Goal: Transaction & Acquisition: Purchase product/service

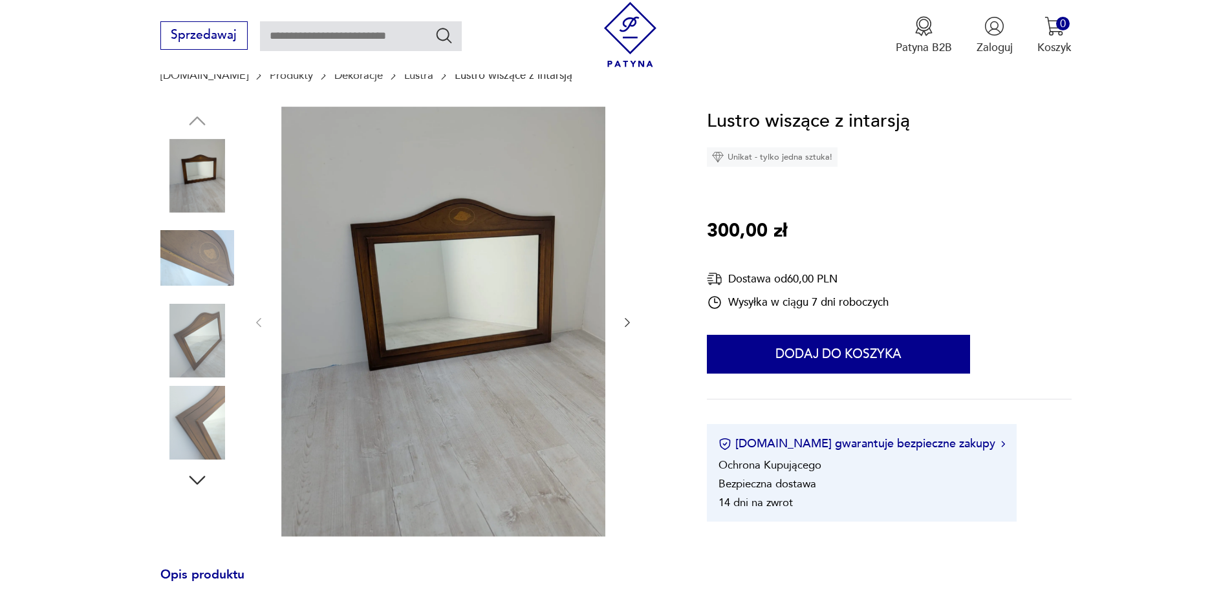
scroll to position [194, 0]
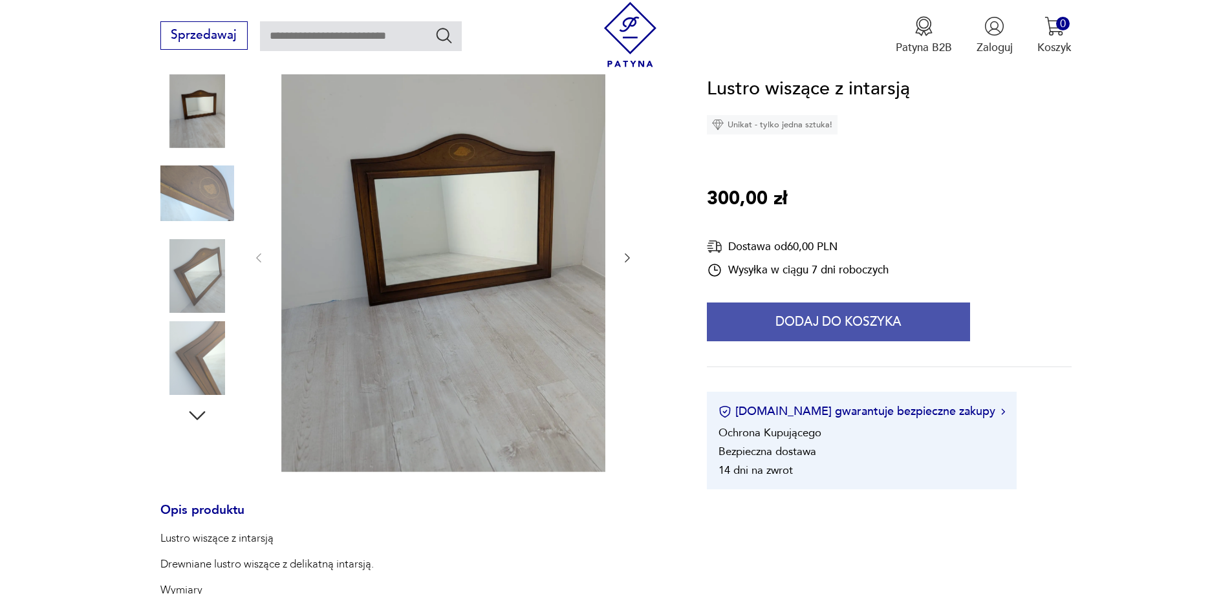
click at [800, 325] on button "Dodaj do koszyka" at bounding box center [838, 322] width 263 height 39
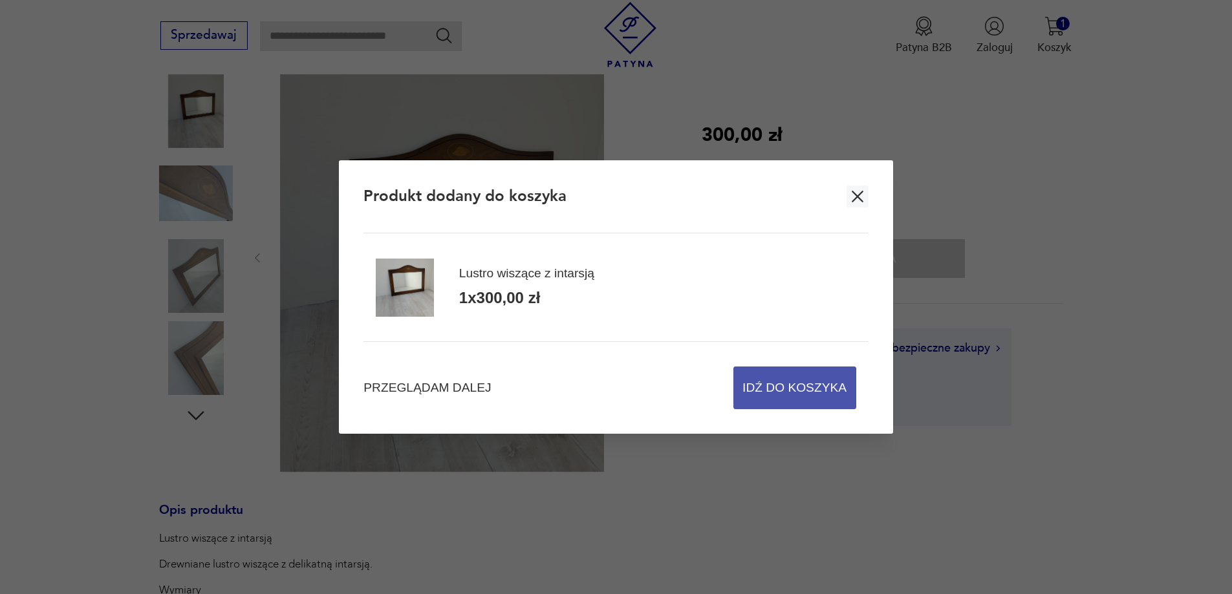
click at [789, 388] on span "Idź do koszyka" at bounding box center [794, 387] width 104 height 41
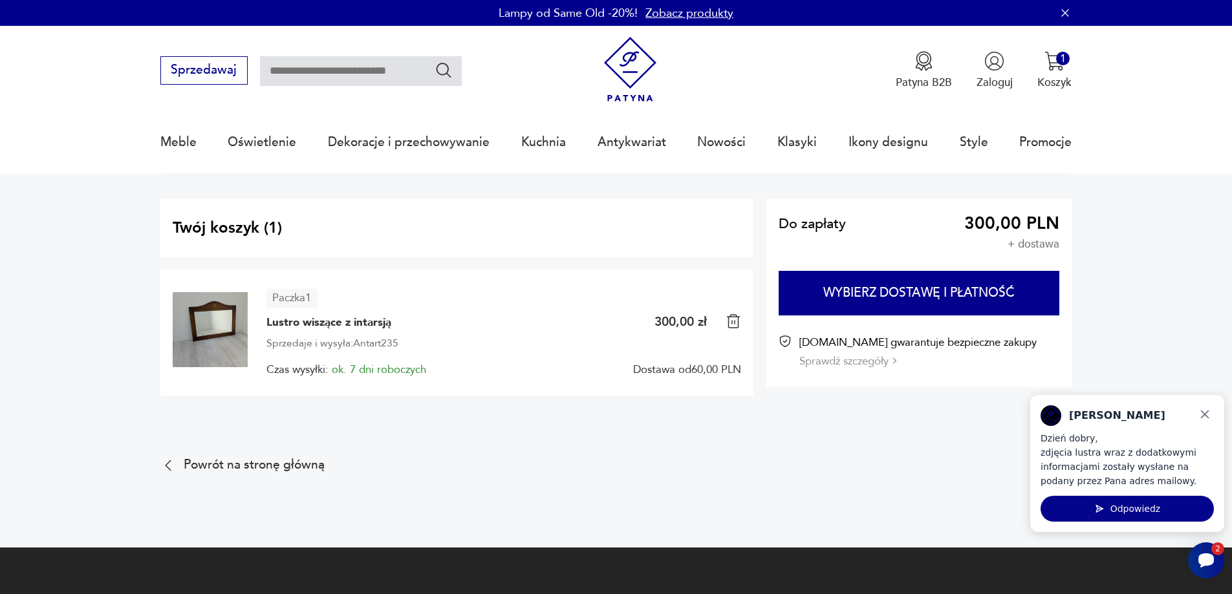
click at [1158, 354] on section "Twój koszyk ( 1 ) Paczka 1 Lustro wiszące z intarsją 1 300,00 zł Sprzedaje i wy…" at bounding box center [616, 316] width 1232 height 284
click at [1198, 419] on icon "Zamknij" at bounding box center [1204, 414] width 14 height 14
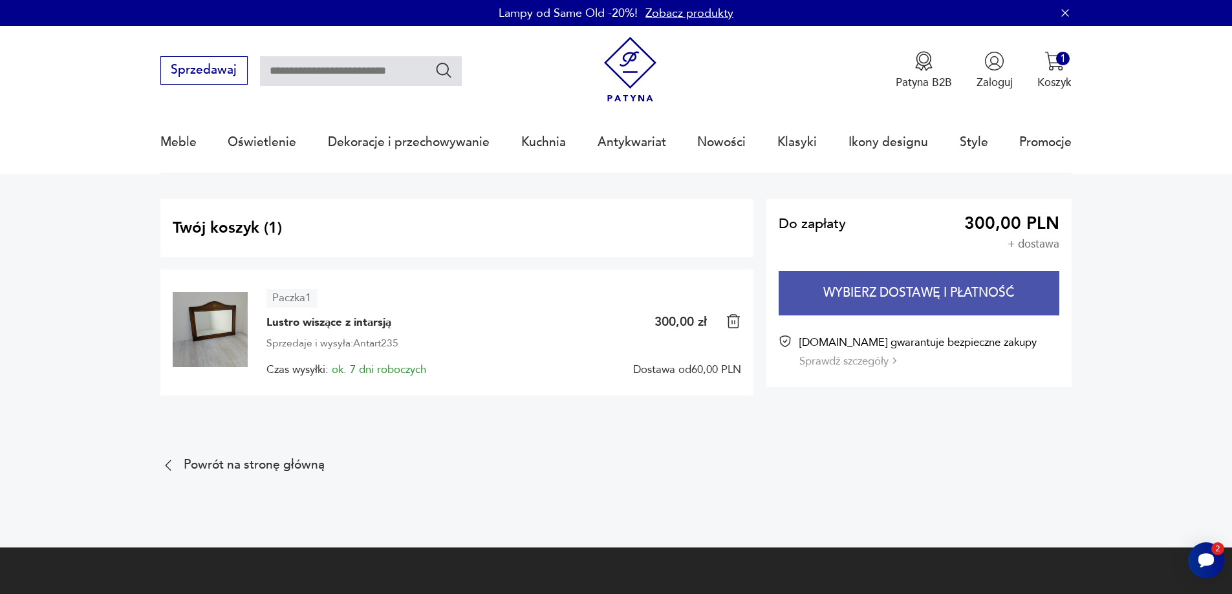
click at [884, 301] on button "Wybierz dostawę i płatność" at bounding box center [918, 293] width 281 height 45
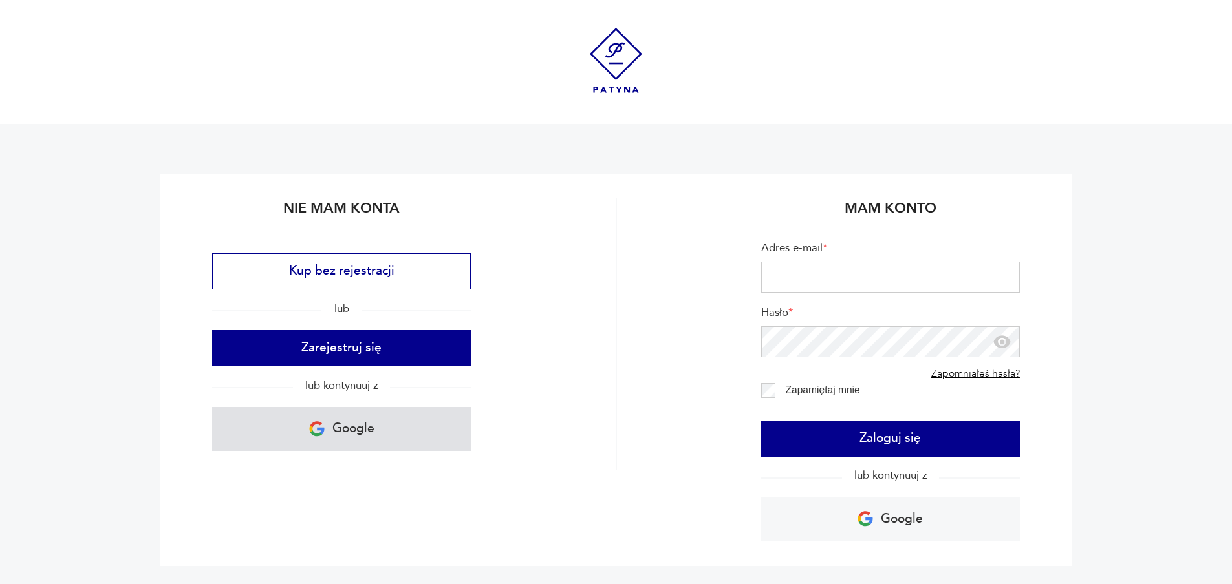
click at [362, 432] on p "Google" at bounding box center [353, 429] width 42 height 24
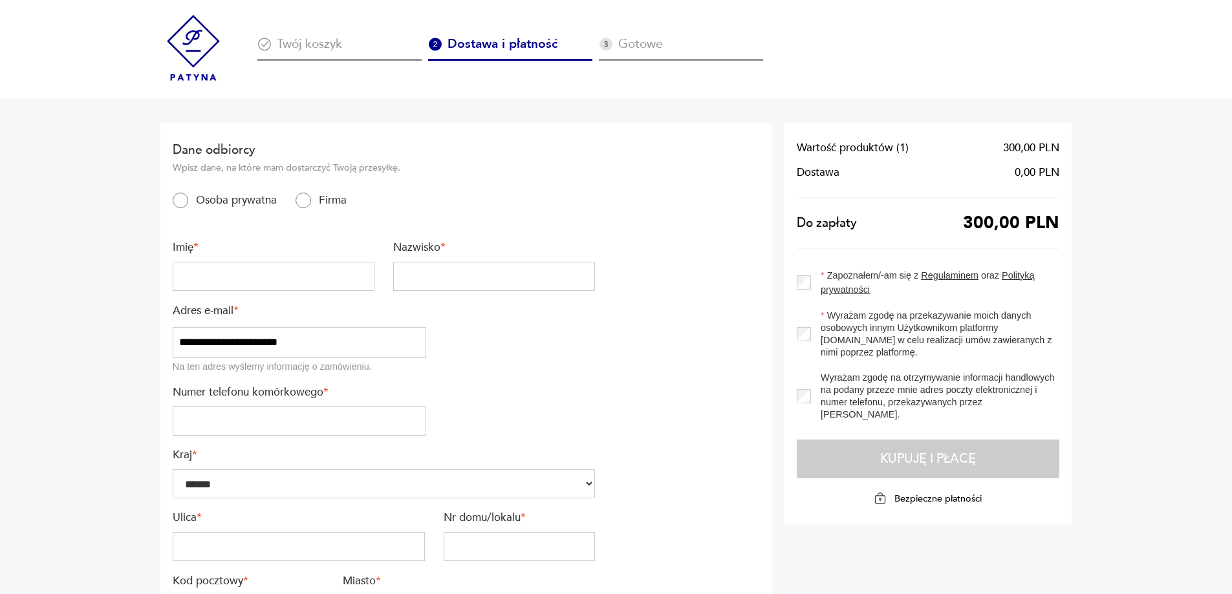
drag, startPoint x: 0, startPoint y: 0, endPoint x: 230, endPoint y: 268, distance: 353.5
click at [230, 268] on input "text" at bounding box center [274, 277] width 202 height 30
type input "*******"
type input "*****"
type input "*********"
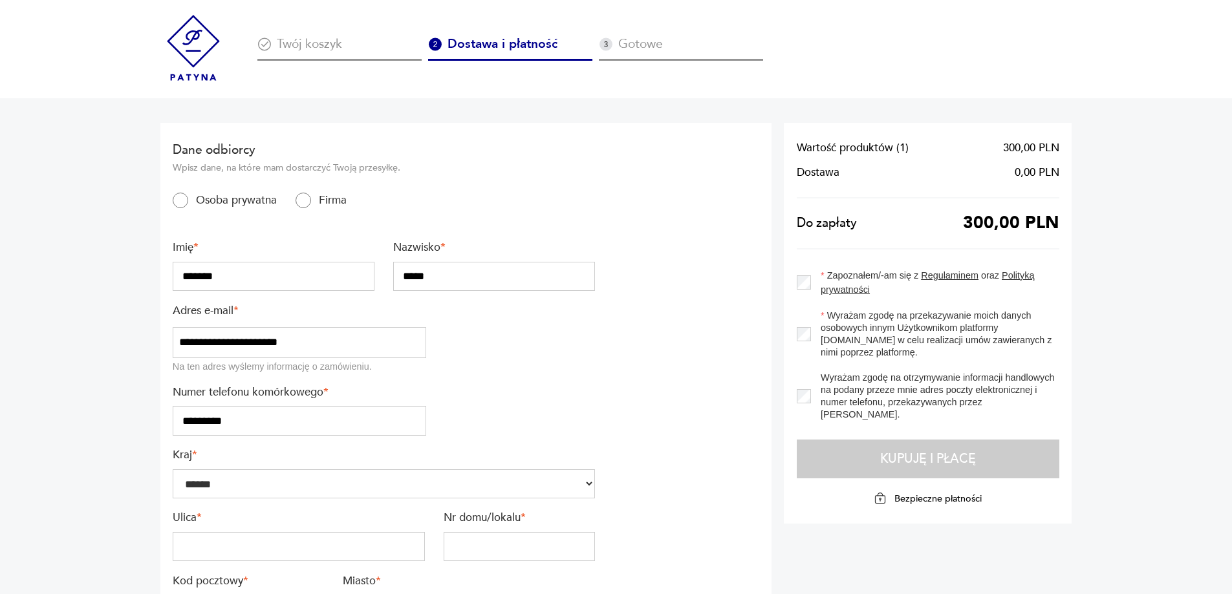
type input "**********"
type input "*****"
type input "*******"
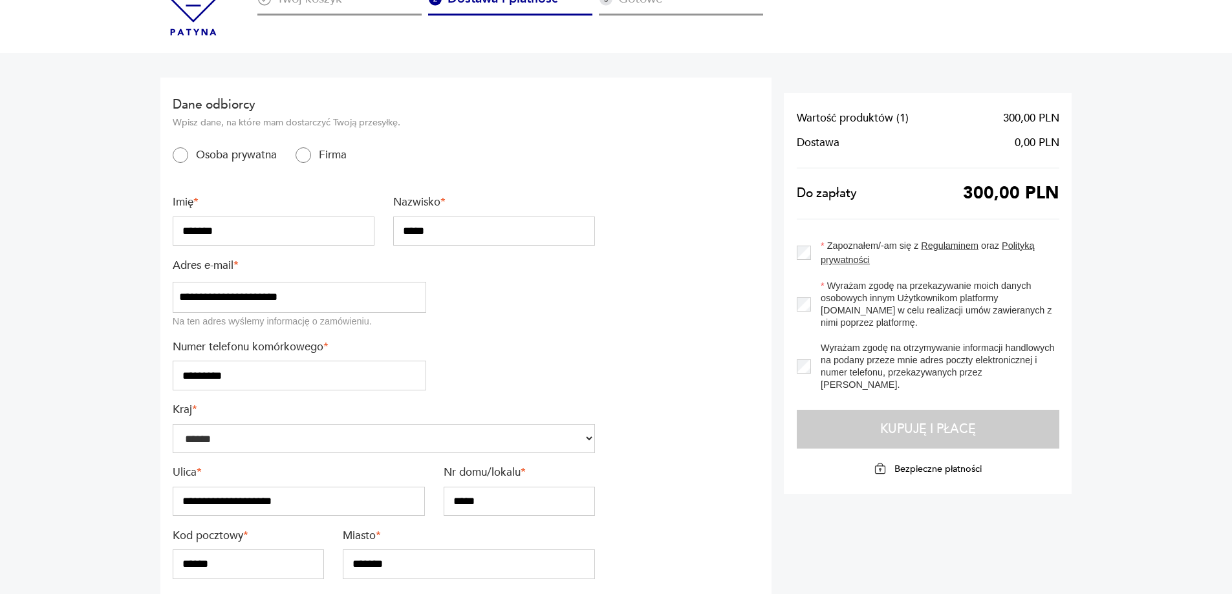
scroll to position [129, 0]
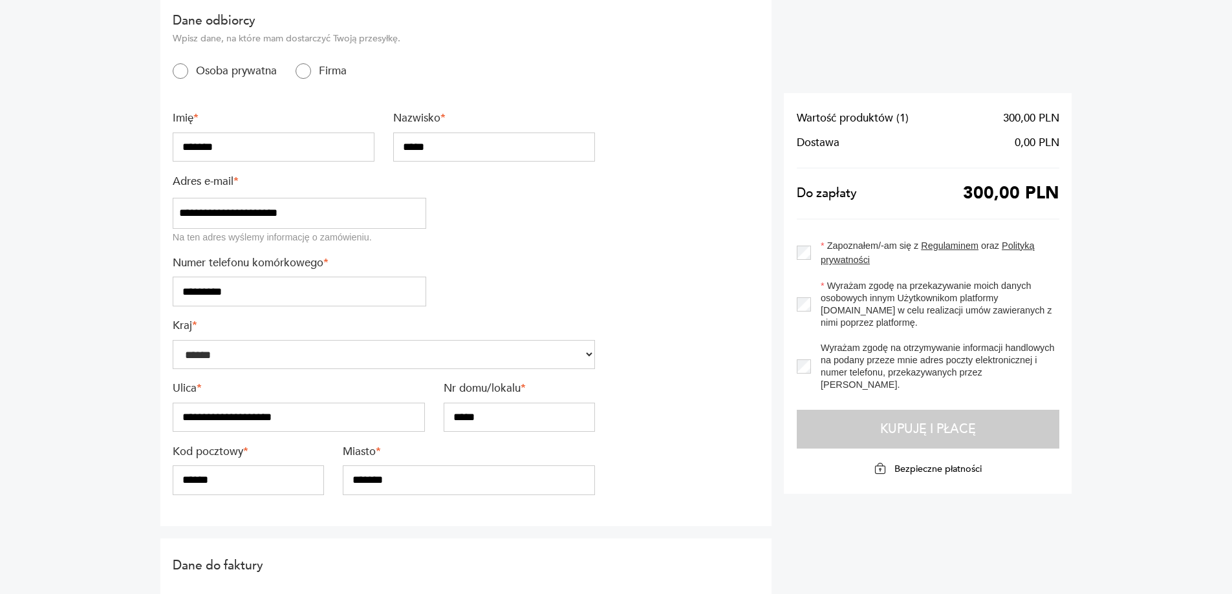
click at [198, 481] on input "******" at bounding box center [248, 480] width 151 height 30
type input "******"
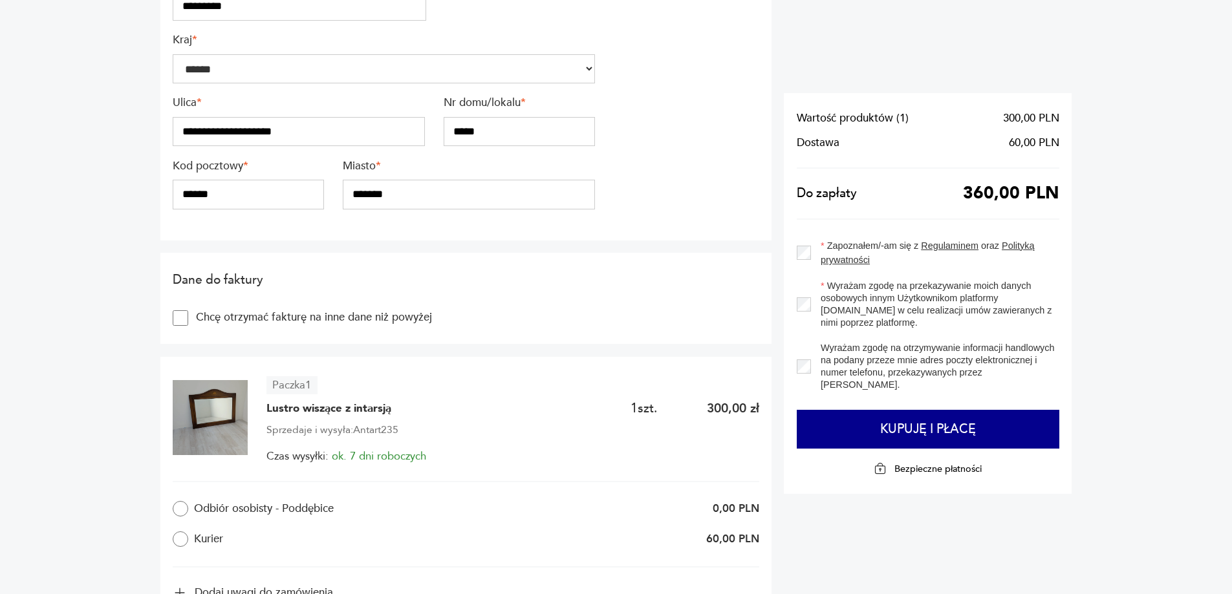
scroll to position [453, 0]
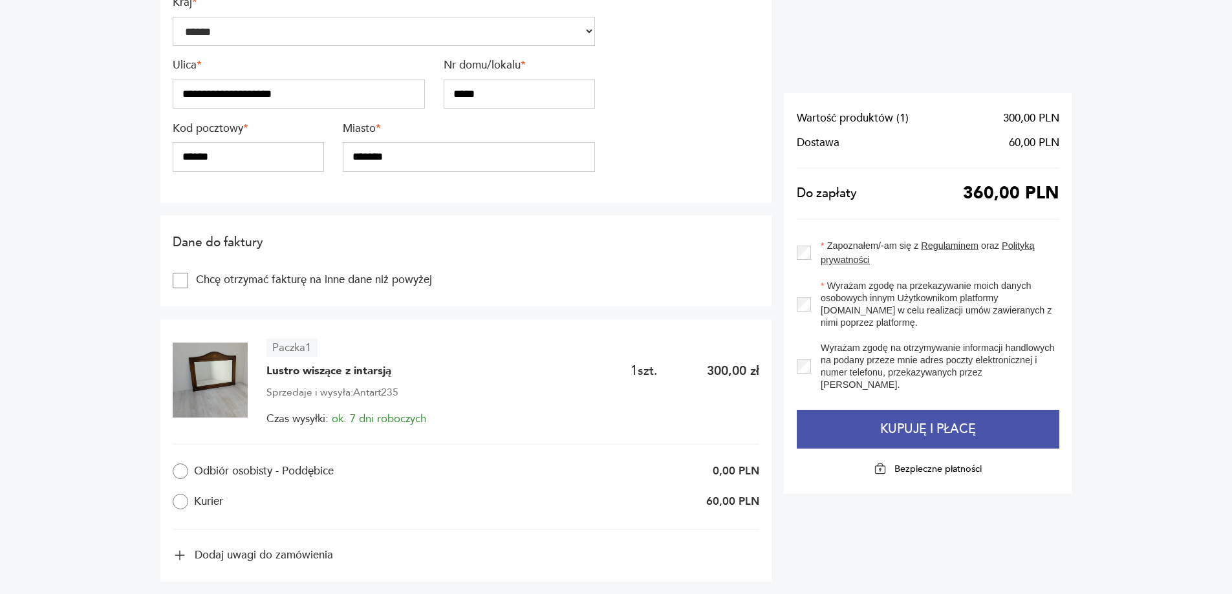
click at [910, 429] on button "Kupuję i płacę" at bounding box center [927, 429] width 263 height 39
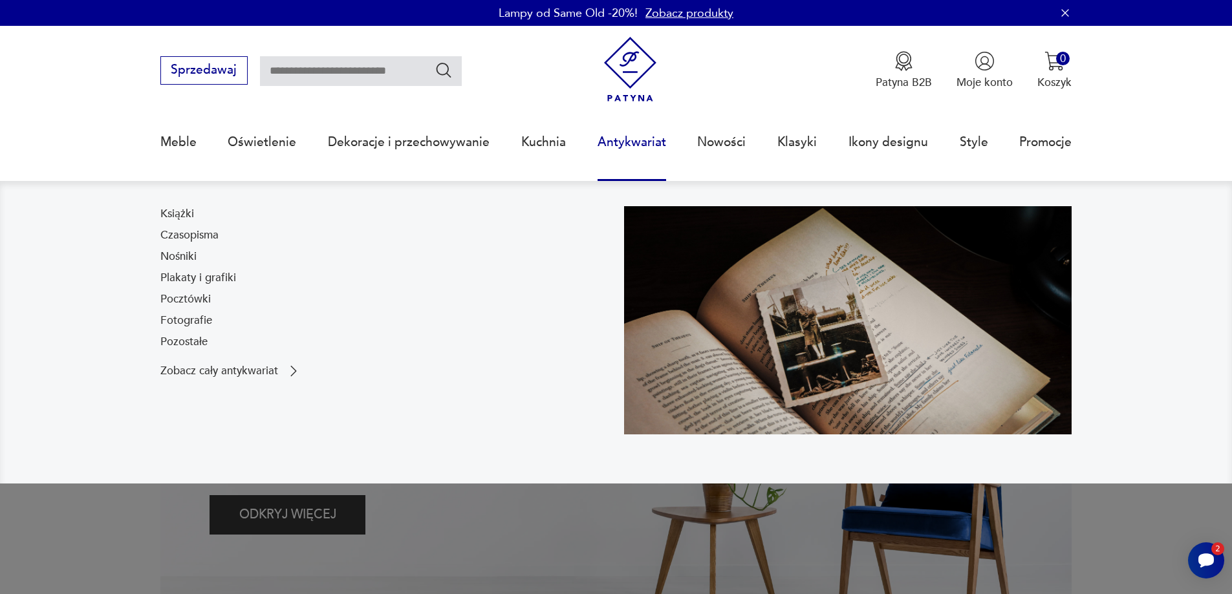
click at [628, 144] on link "Antykwariat" at bounding box center [631, 141] width 69 height 59
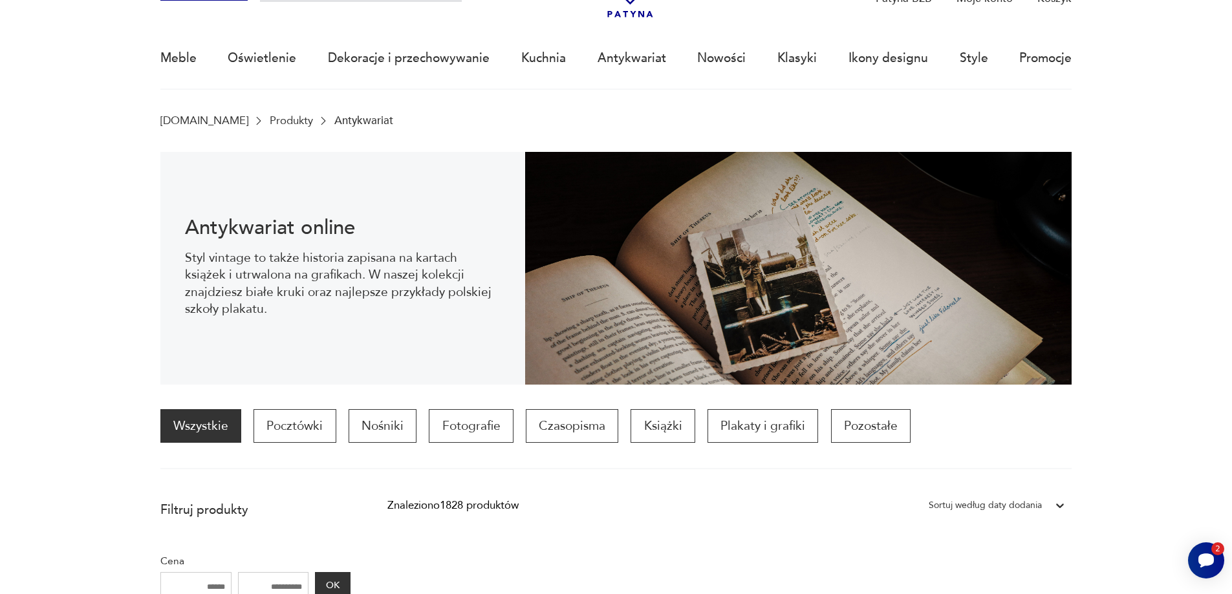
scroll to position [107, 0]
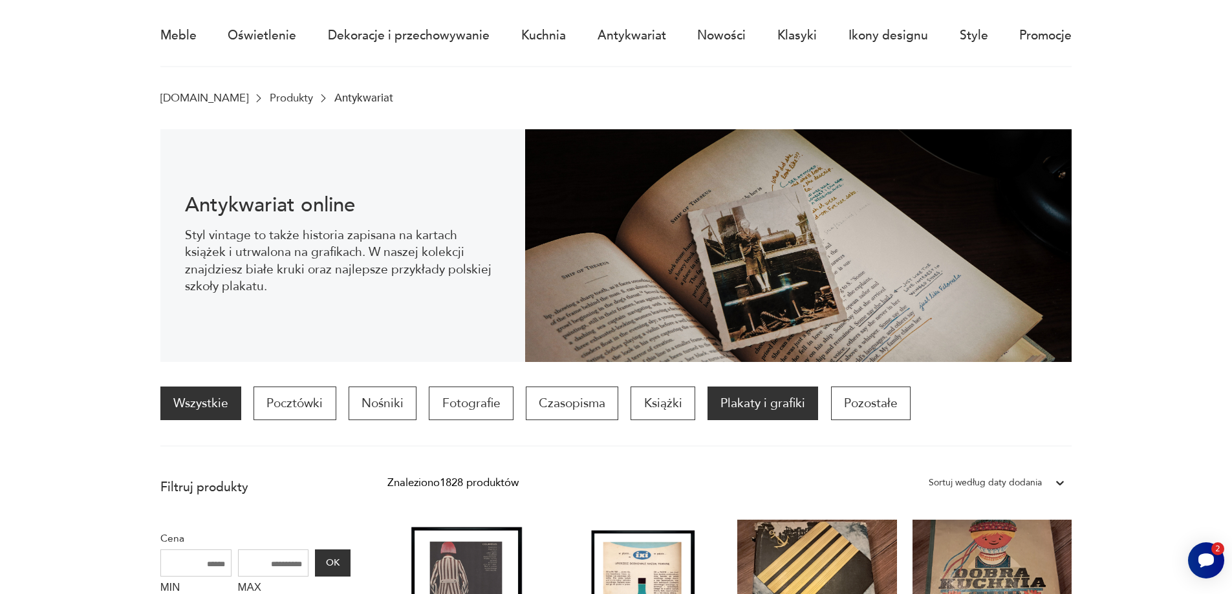
click at [727, 397] on p "Plakaty i grafiki" at bounding box center [762, 404] width 111 height 34
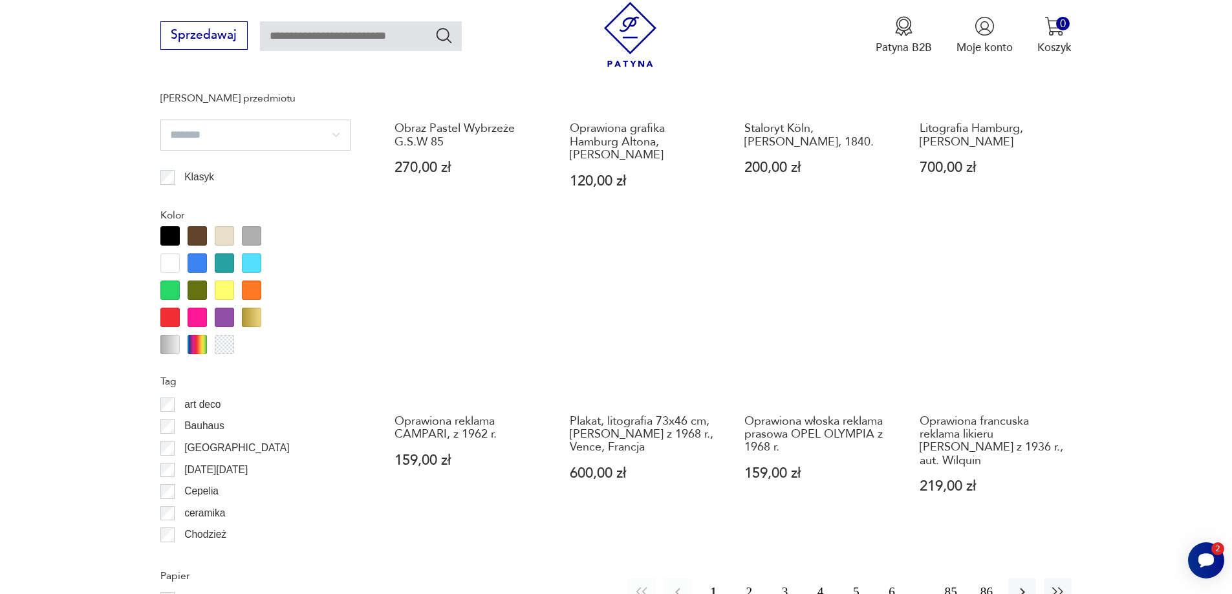
scroll to position [1354, 0]
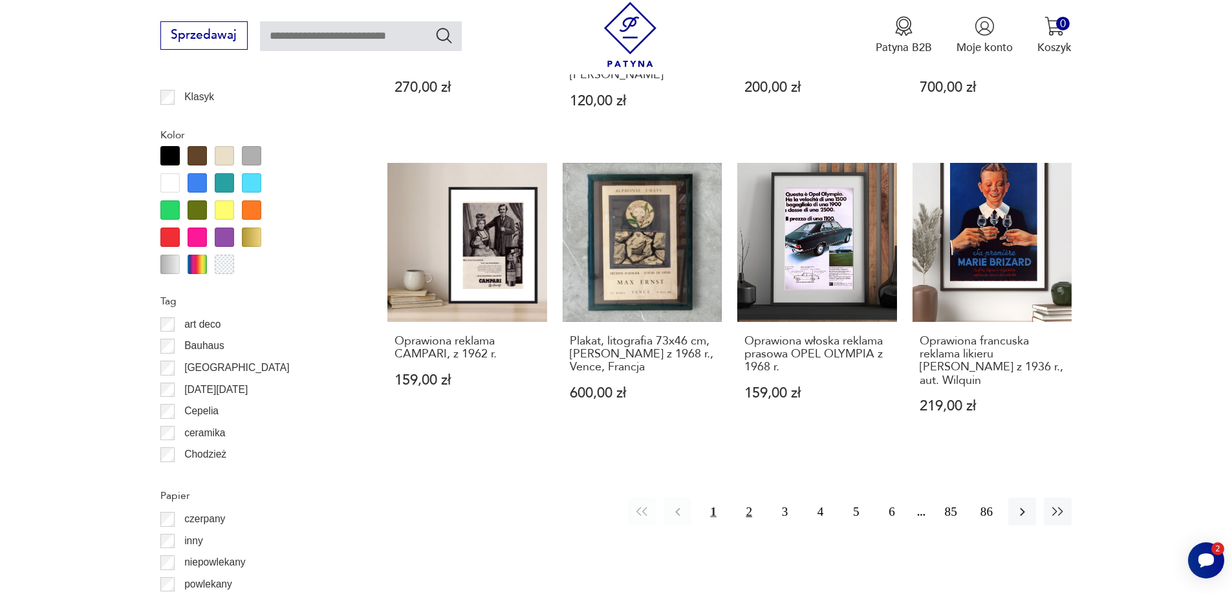
click at [745, 498] on button "2" at bounding box center [749, 512] width 28 height 28
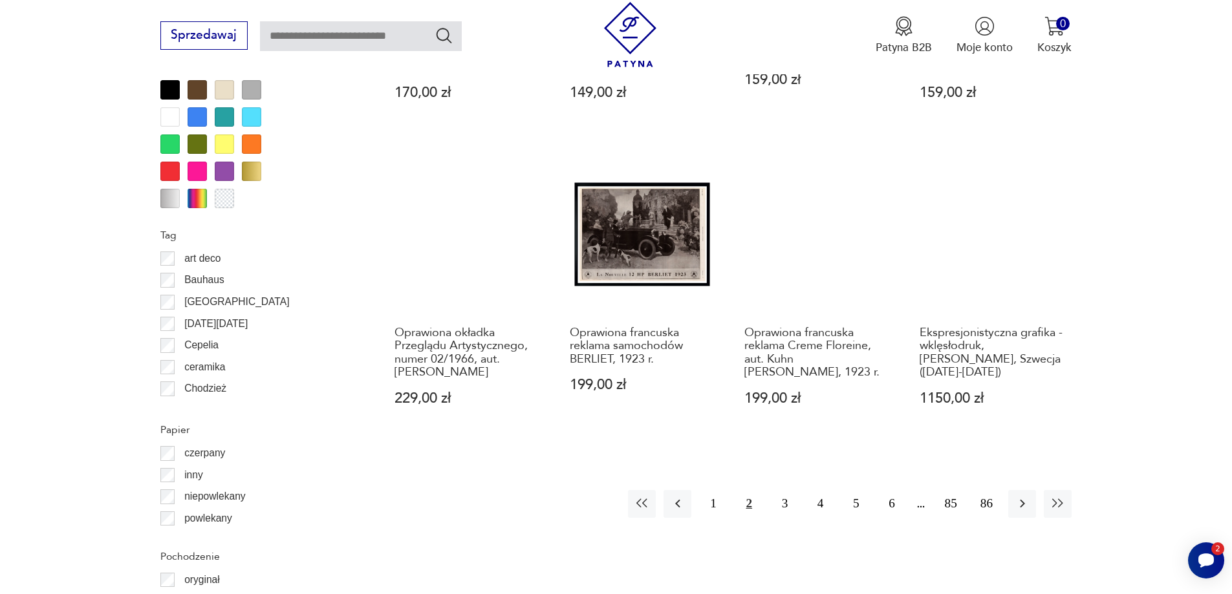
scroll to position [1483, 0]
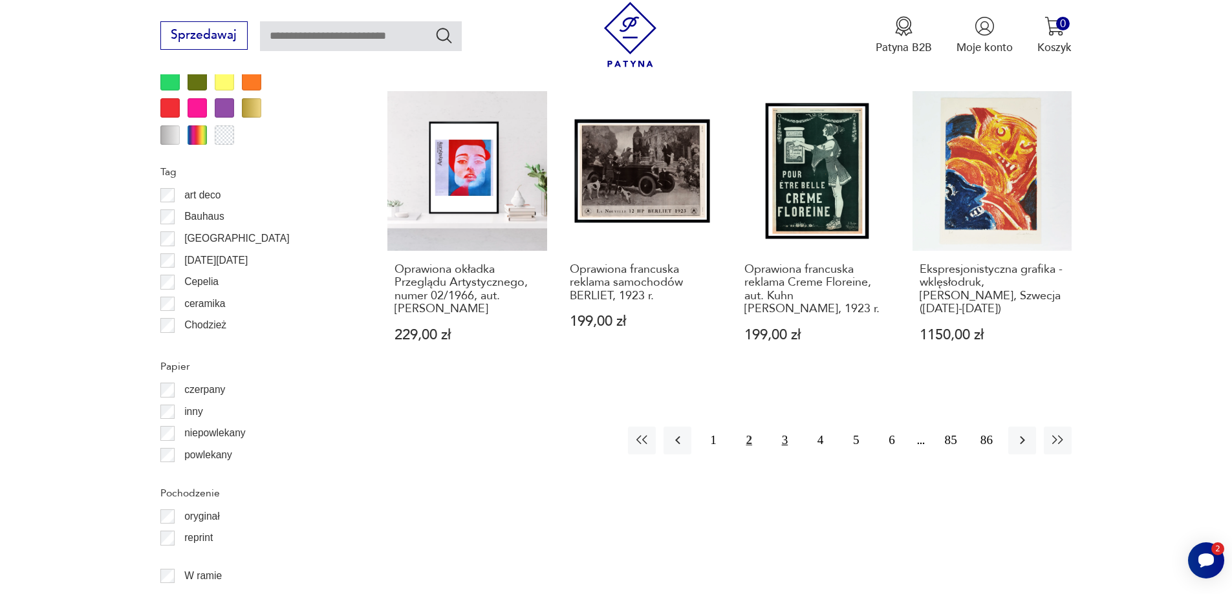
click at [783, 427] on button "3" at bounding box center [785, 441] width 28 height 28
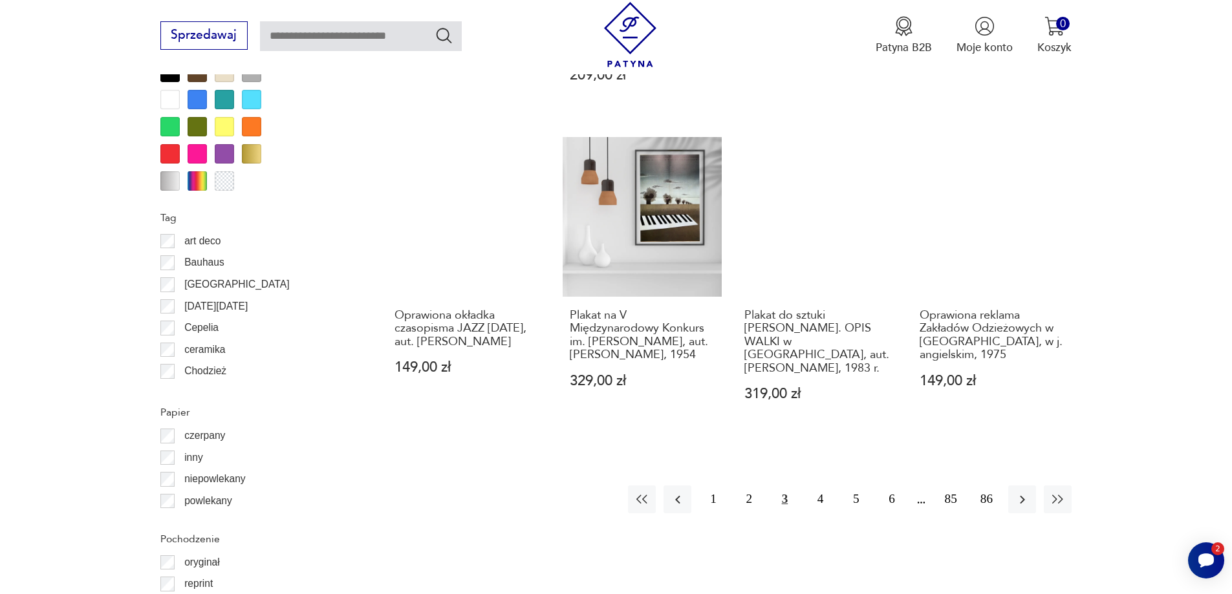
scroll to position [1548, 0]
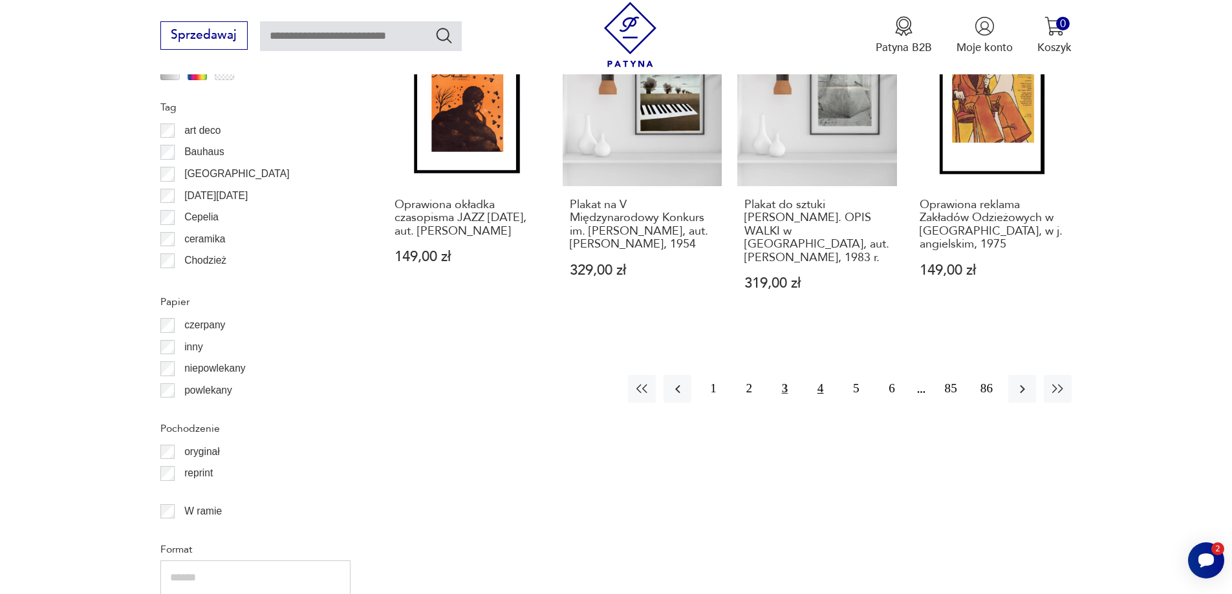
click at [820, 383] on button "4" at bounding box center [820, 389] width 28 height 28
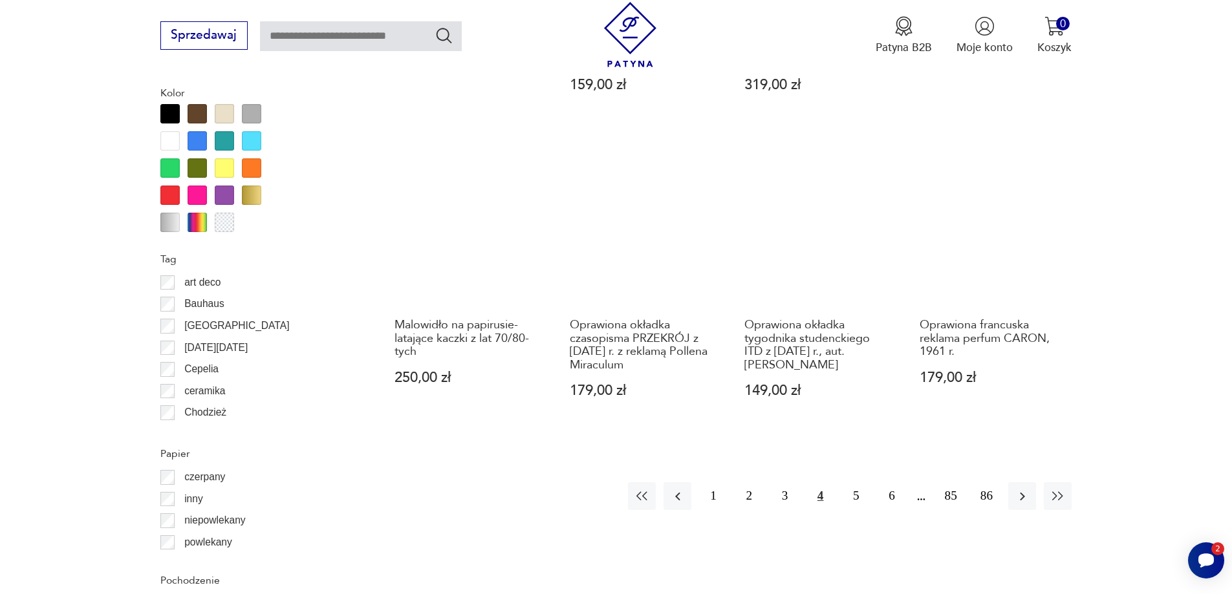
scroll to position [1418, 0]
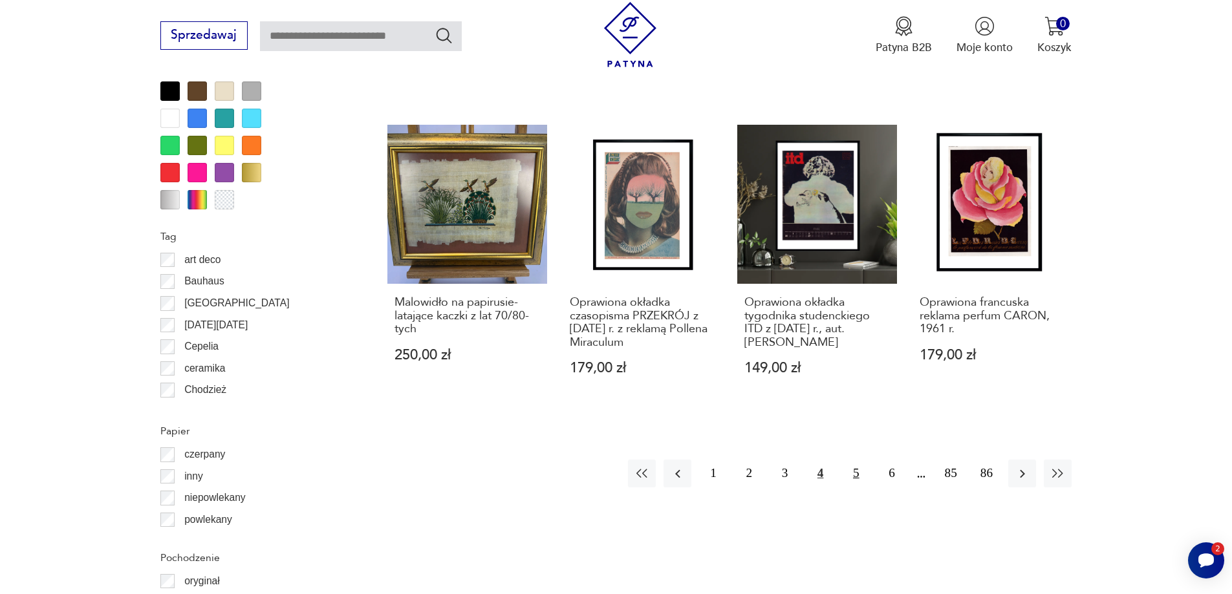
click at [852, 486] on button "5" at bounding box center [856, 474] width 28 height 28
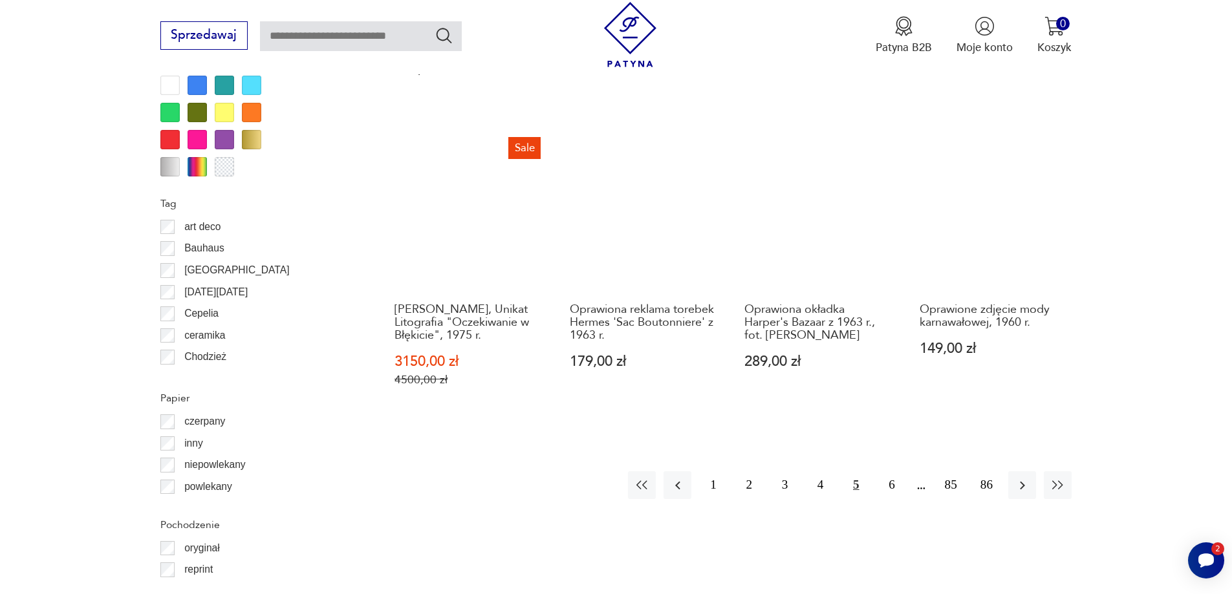
scroll to position [1483, 0]
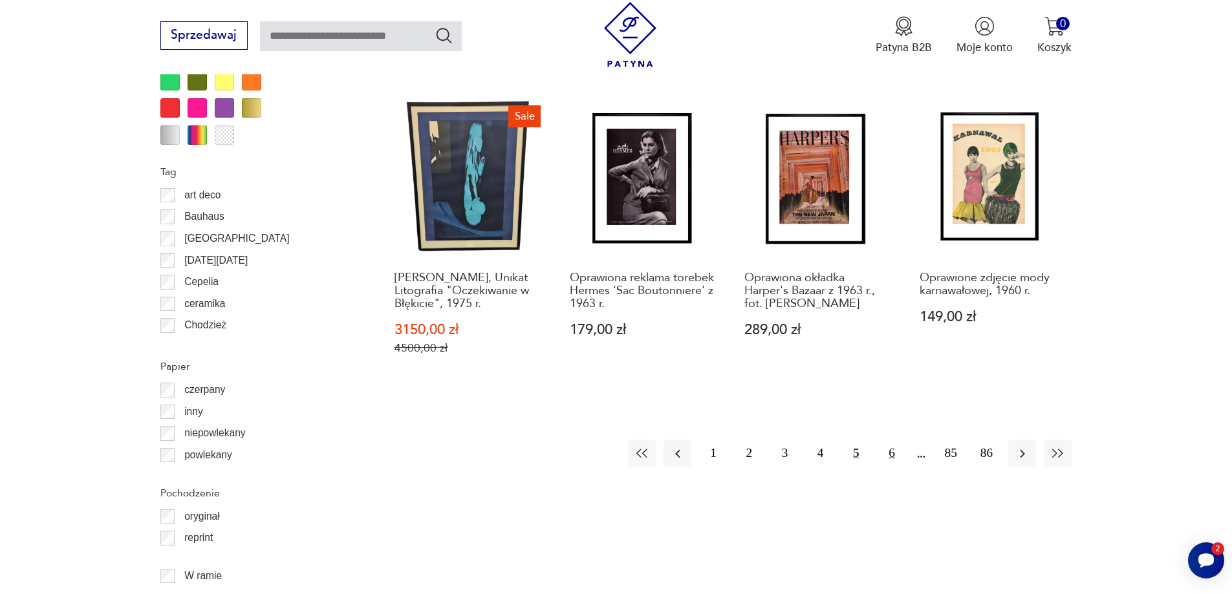
click at [890, 440] on button "6" at bounding box center [891, 454] width 28 height 28
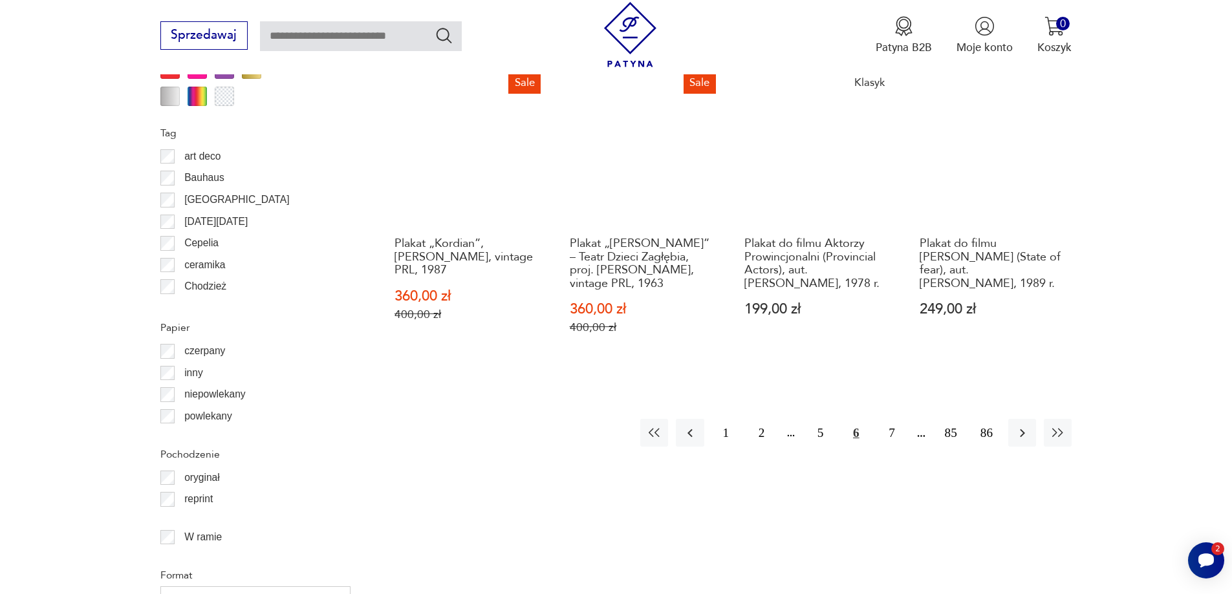
scroll to position [1548, 0]
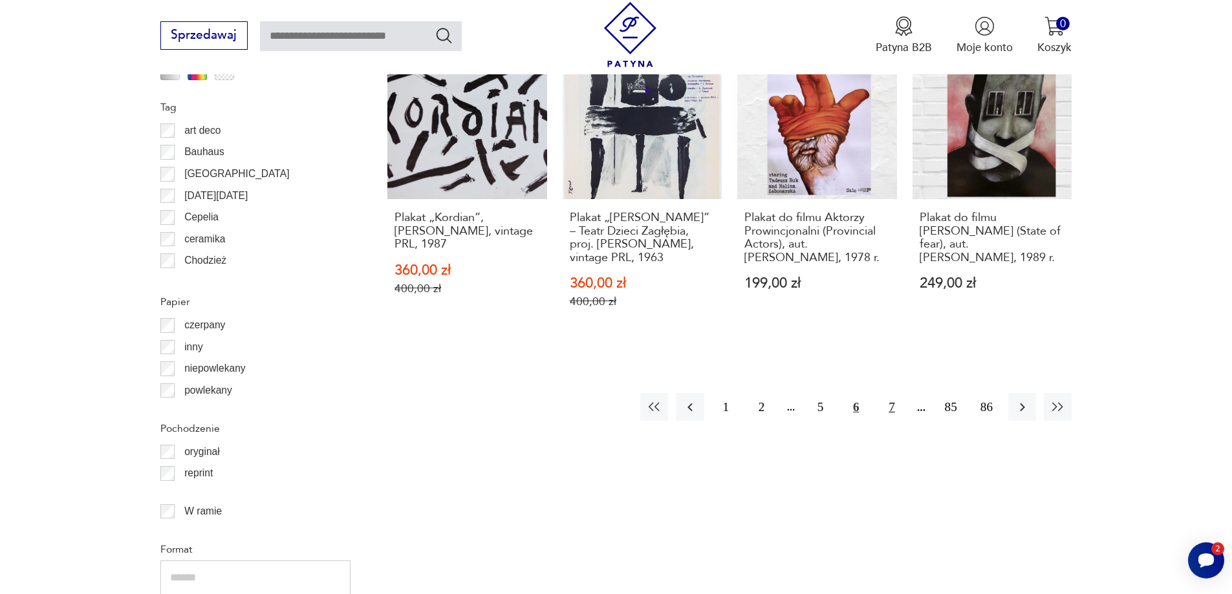
click at [892, 407] on button "7" at bounding box center [891, 407] width 28 height 28
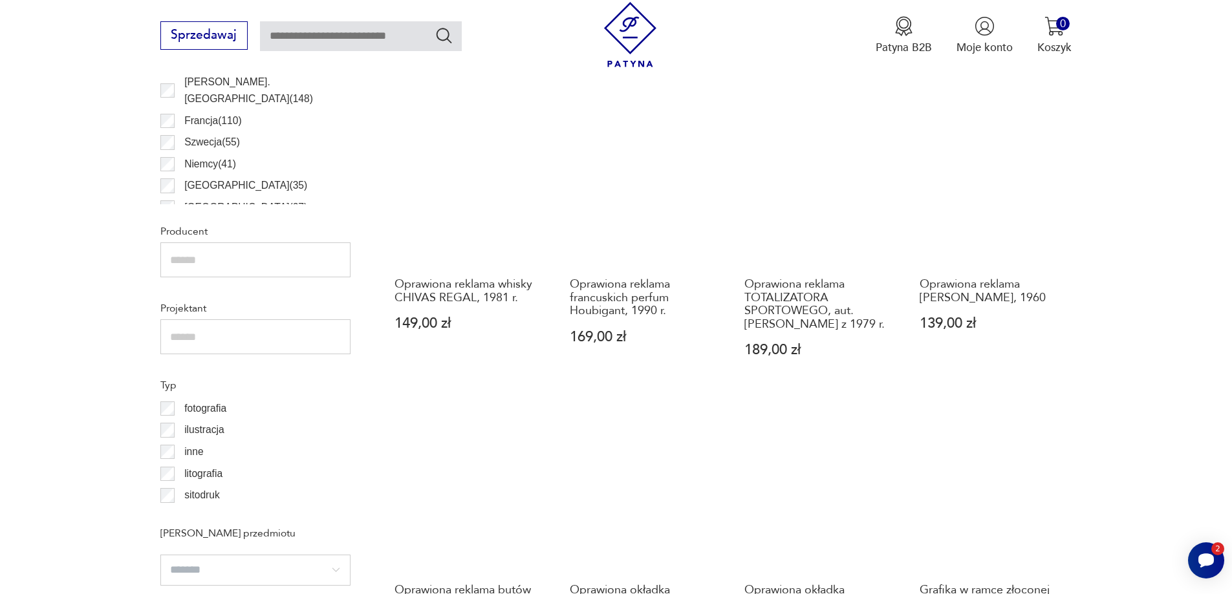
scroll to position [513, 0]
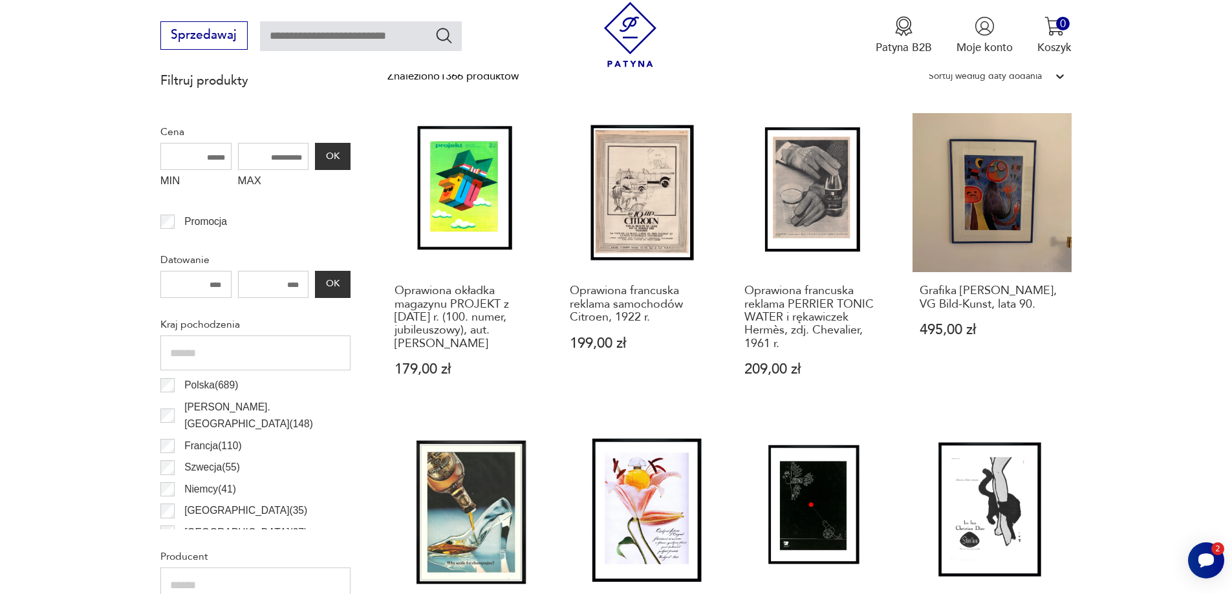
click at [283, 283] on input "number" at bounding box center [273, 284] width 71 height 27
drag, startPoint x: 281, startPoint y: 282, endPoint x: 309, endPoint y: 277, distance: 28.8
click at [309, 277] on div "OK" at bounding box center [255, 284] width 190 height 27
type input "****"
click at [332, 282] on div "**** OK" at bounding box center [255, 284] width 190 height 27
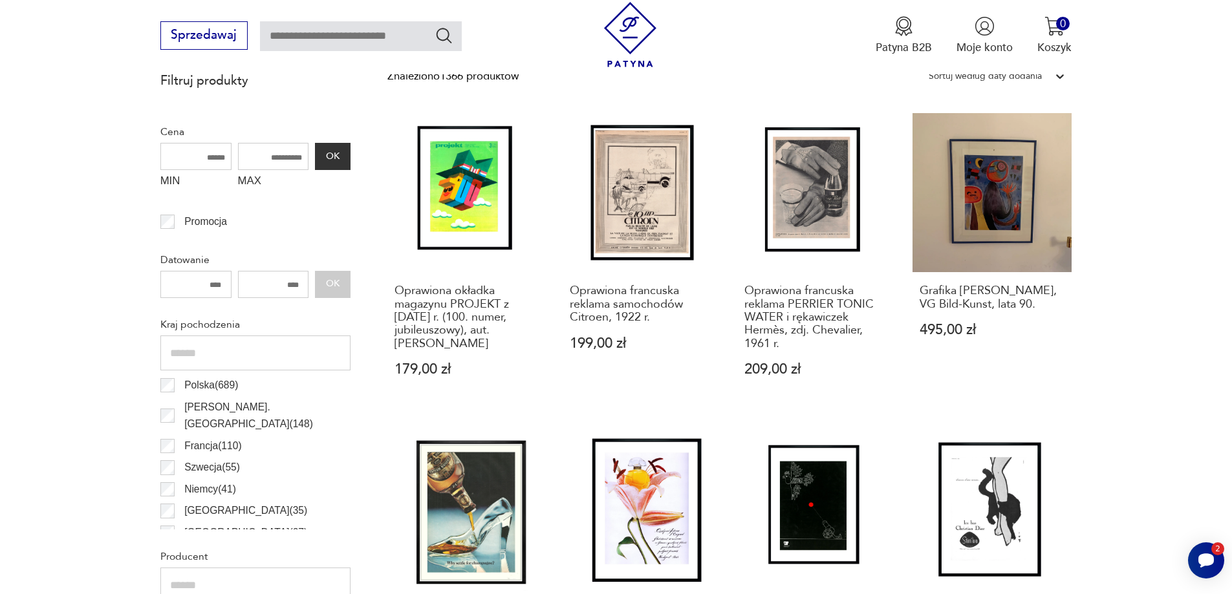
click at [215, 283] on input "number" at bounding box center [195, 284] width 71 height 27
type input "****"
click at [329, 280] on button "OK" at bounding box center [332, 284] width 35 height 27
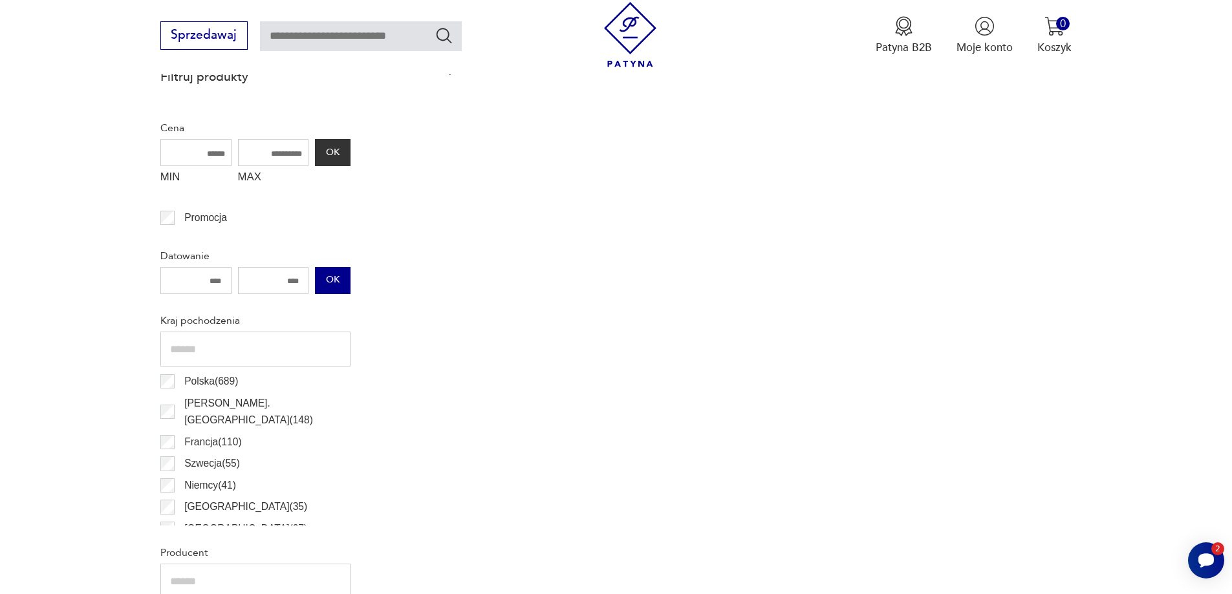
scroll to position [449, 0]
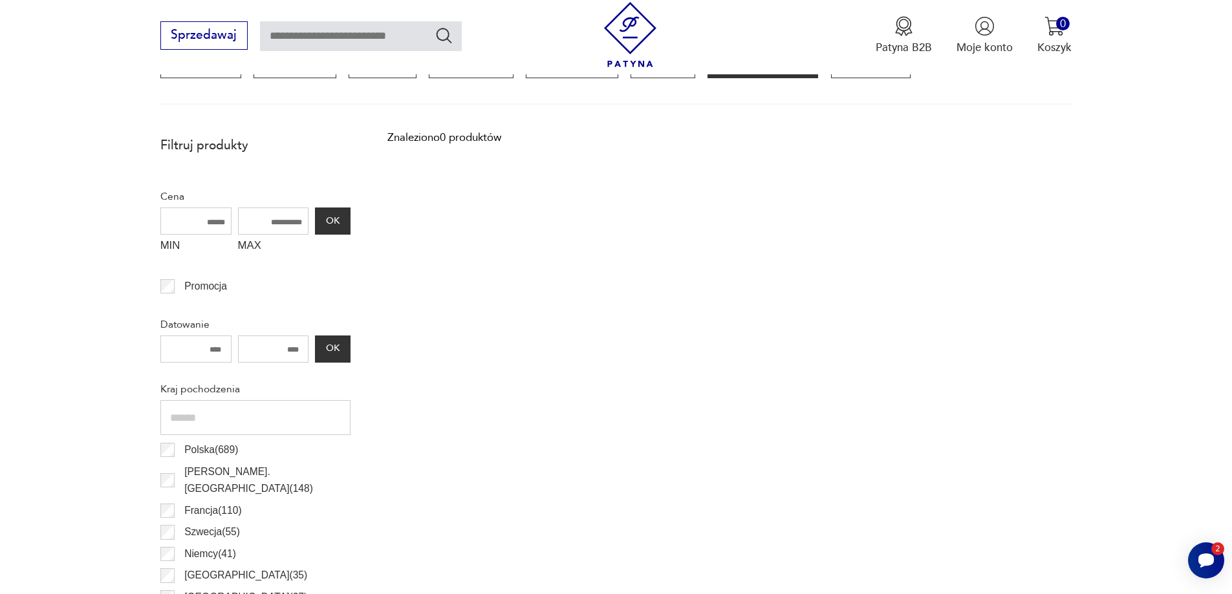
drag, startPoint x: 303, startPoint y: 349, endPoint x: 266, endPoint y: 347, distance: 37.6
click at [266, 347] on input "****" at bounding box center [273, 349] width 71 height 27
type input "****"
click at [339, 345] on button "OK" at bounding box center [332, 349] width 35 height 27
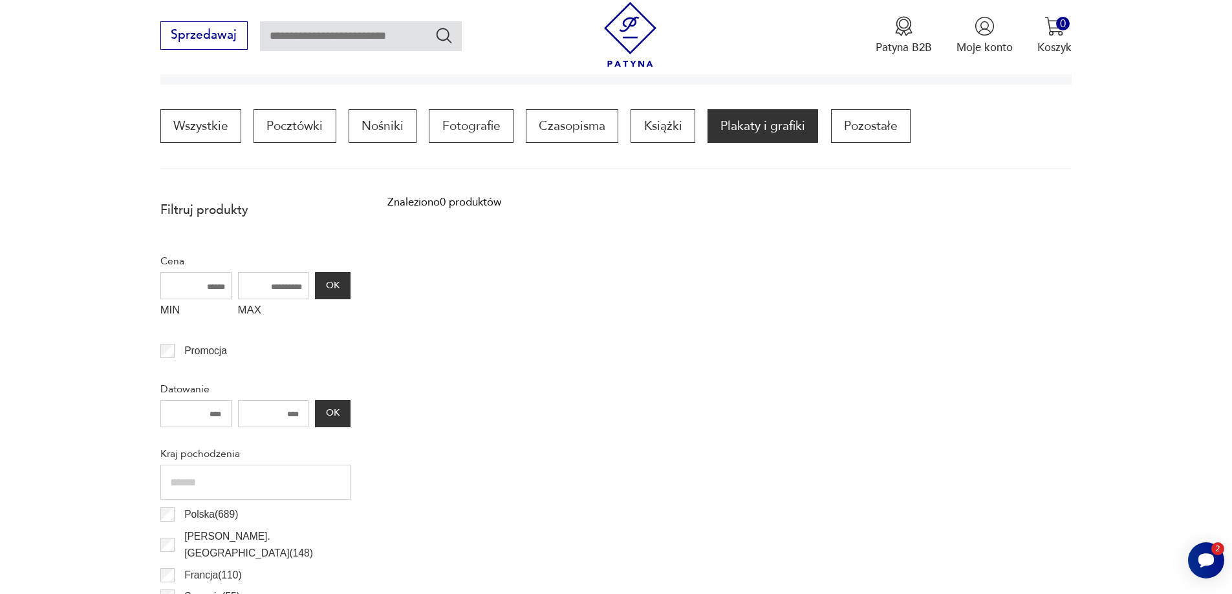
click at [756, 128] on p "Plakaty i grafiki" at bounding box center [762, 126] width 111 height 34
drag, startPoint x: 223, startPoint y: 411, endPoint x: 178, endPoint y: 414, distance: 44.7
click at [178, 414] on input "****" at bounding box center [195, 413] width 71 height 27
drag, startPoint x: 255, startPoint y: 419, endPoint x: 243, endPoint y: 420, distance: 12.3
click at [243, 420] on input "****" at bounding box center [273, 413] width 71 height 27
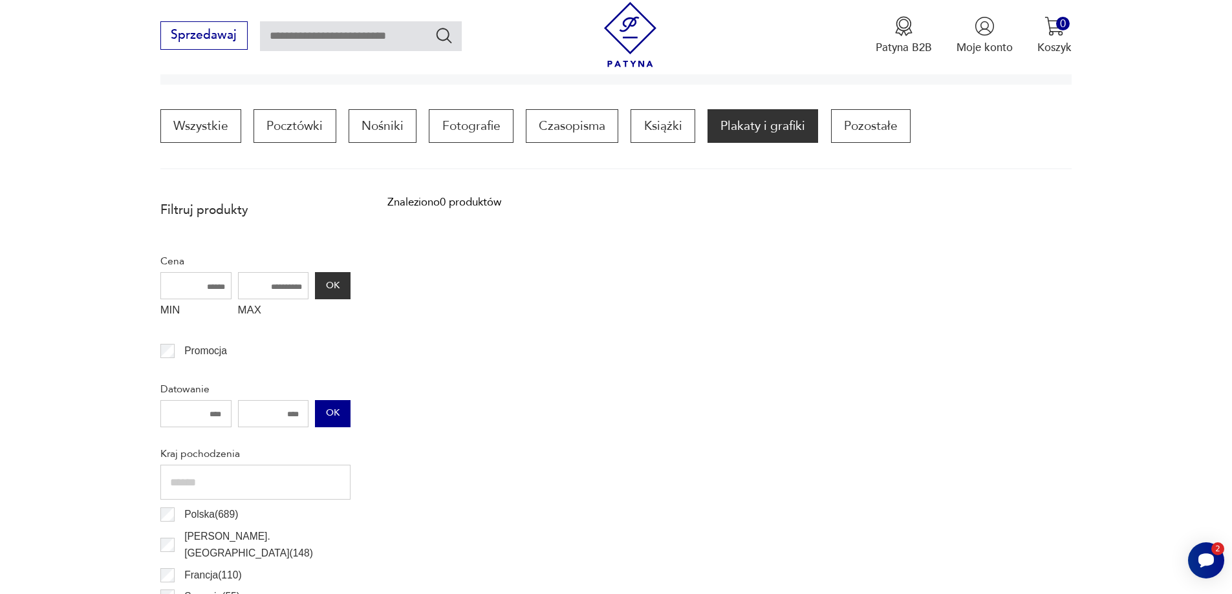
click at [335, 419] on button "OK" at bounding box center [332, 413] width 35 height 27
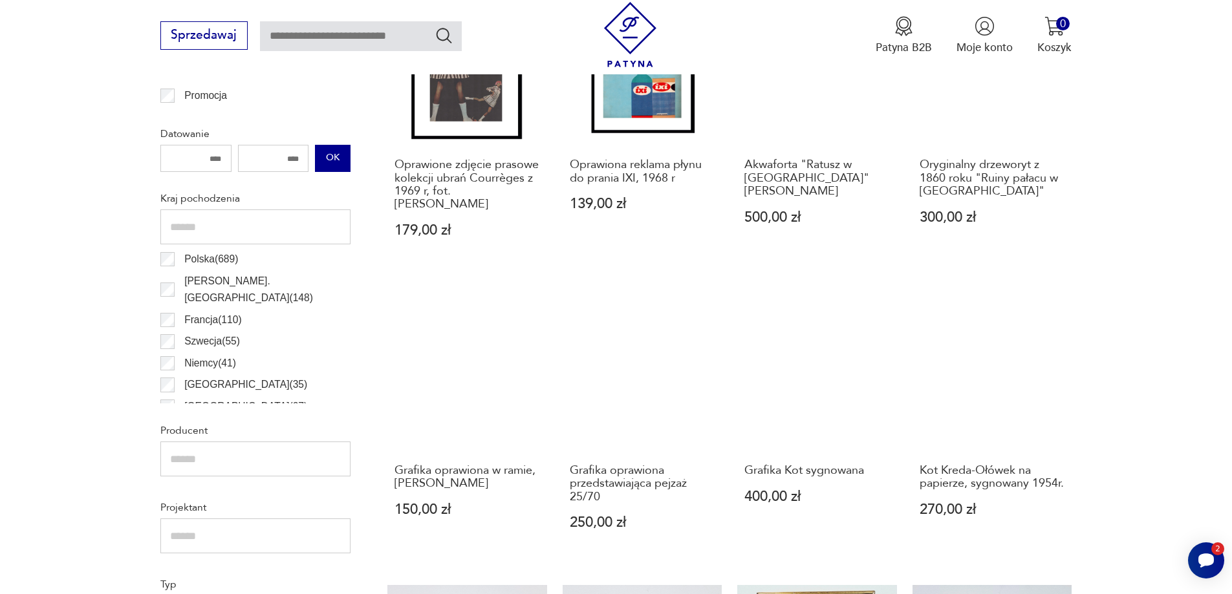
scroll to position [643, 0]
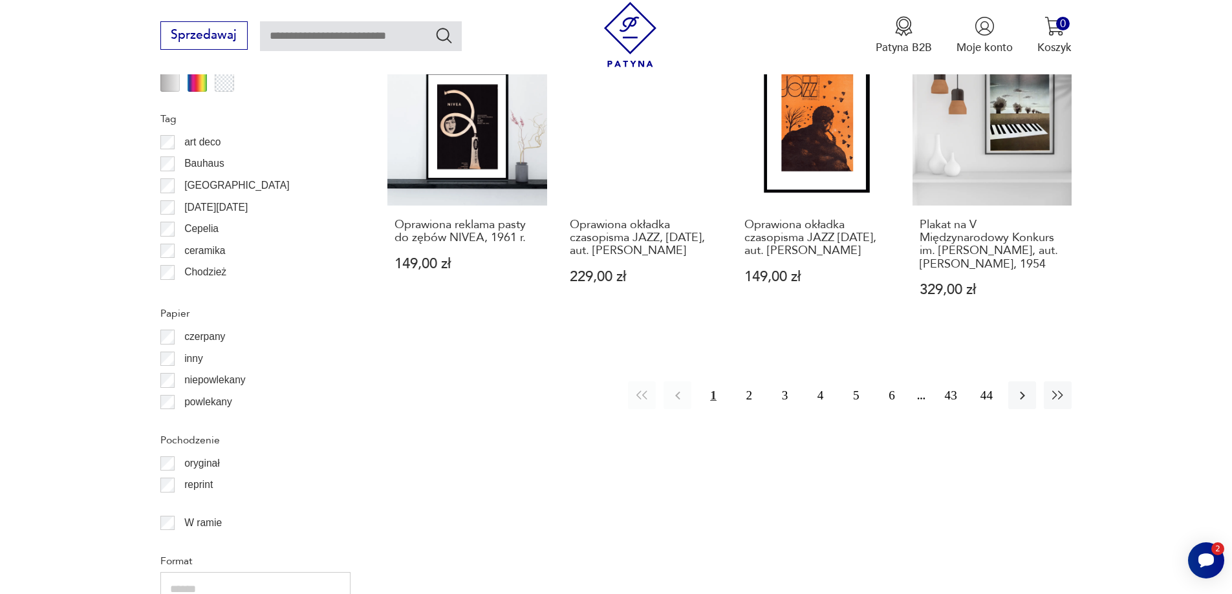
scroll to position [1548, 0]
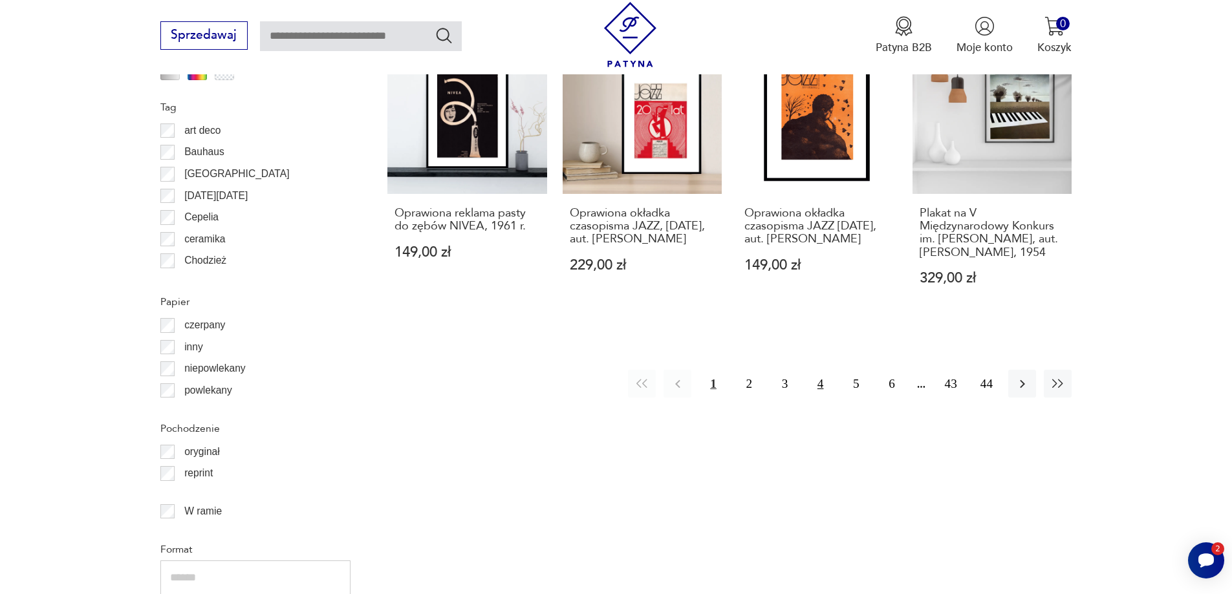
click at [823, 372] on button "4" at bounding box center [820, 384] width 28 height 28
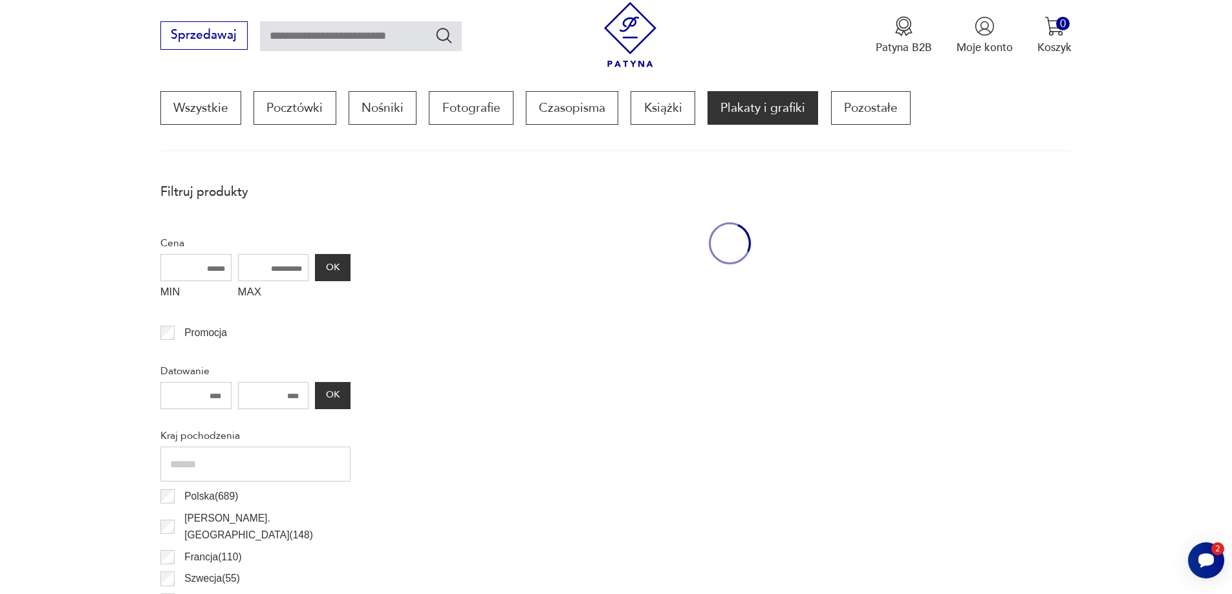
scroll to position [384, 0]
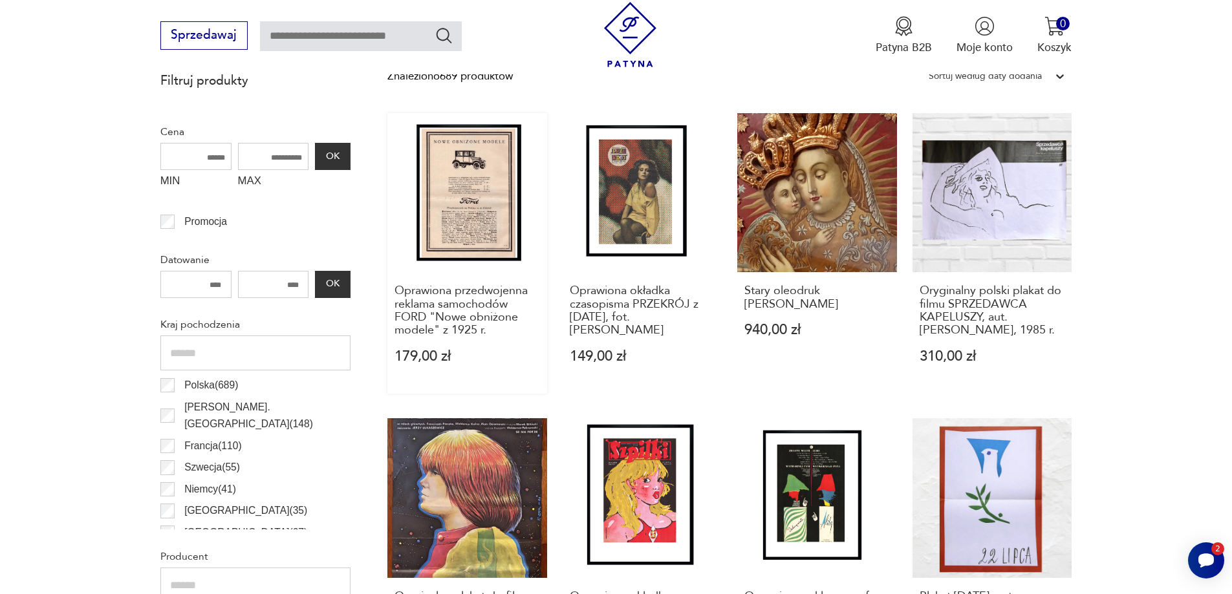
click at [474, 228] on link "Oprawiona przedwojenna reklama samochodów FORD "Nowe obniżone modele" z 1925 r.…" at bounding box center [467, 253] width 160 height 281
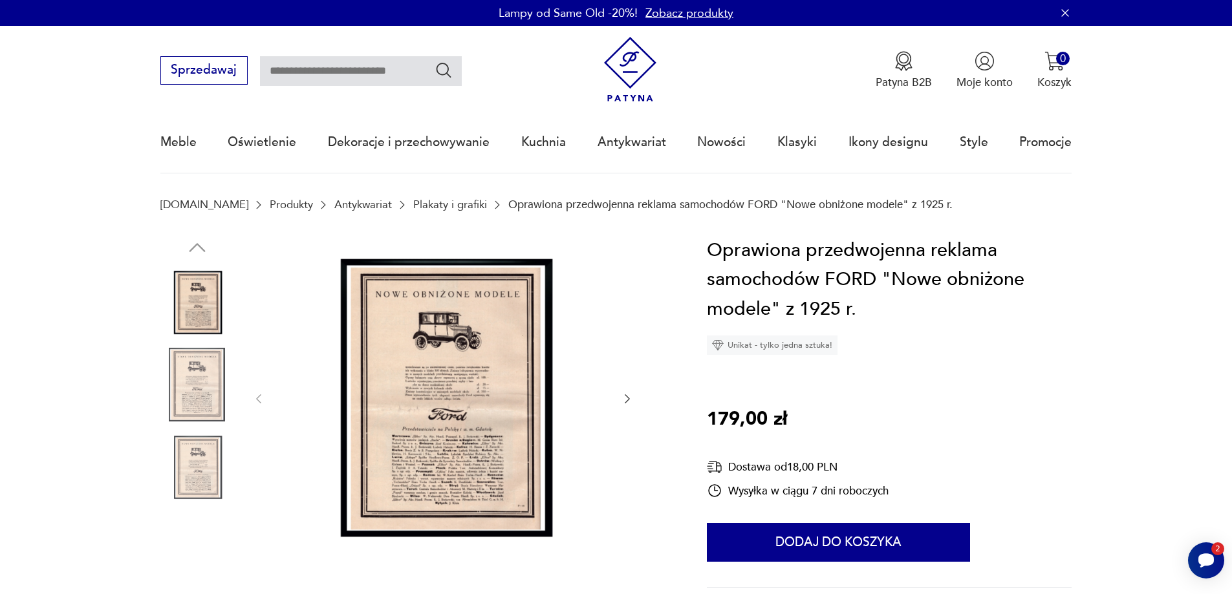
click at [449, 454] on img at bounding box center [443, 398] width 324 height 324
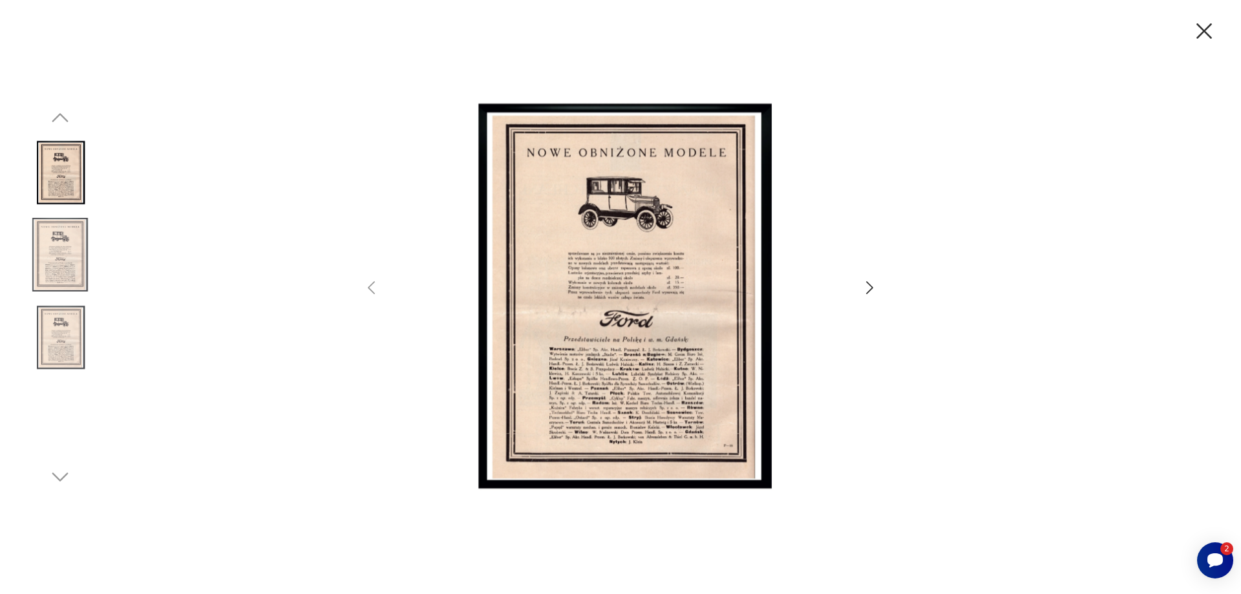
click at [862, 286] on icon "button" at bounding box center [869, 288] width 19 height 19
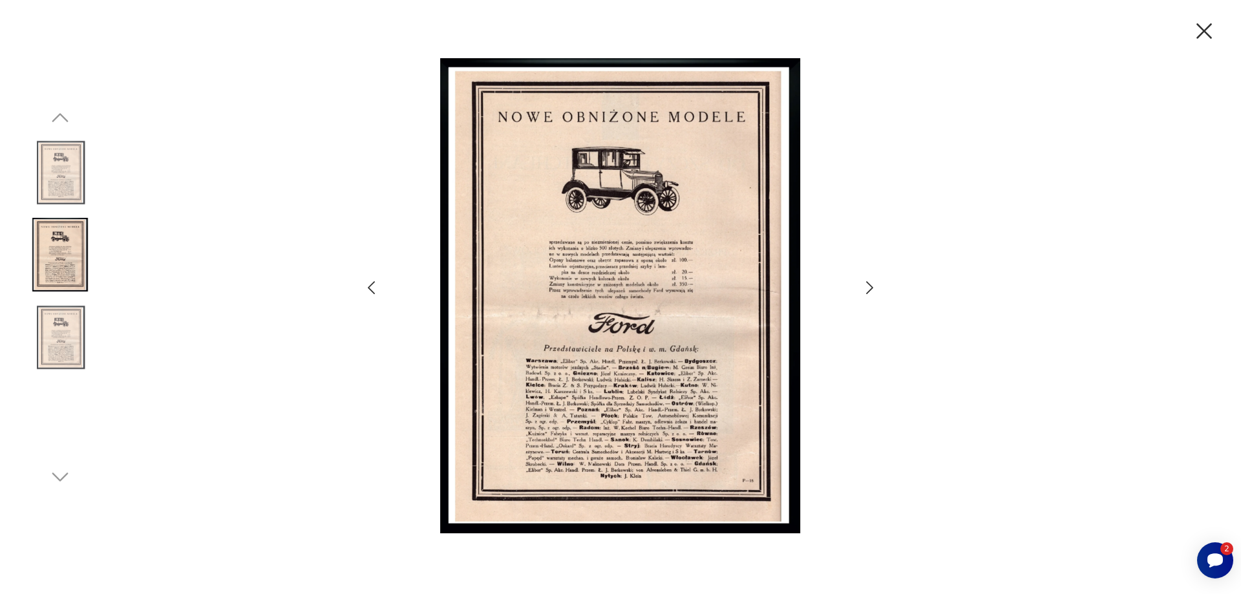
click at [867, 290] on icon "button" at bounding box center [869, 288] width 19 height 19
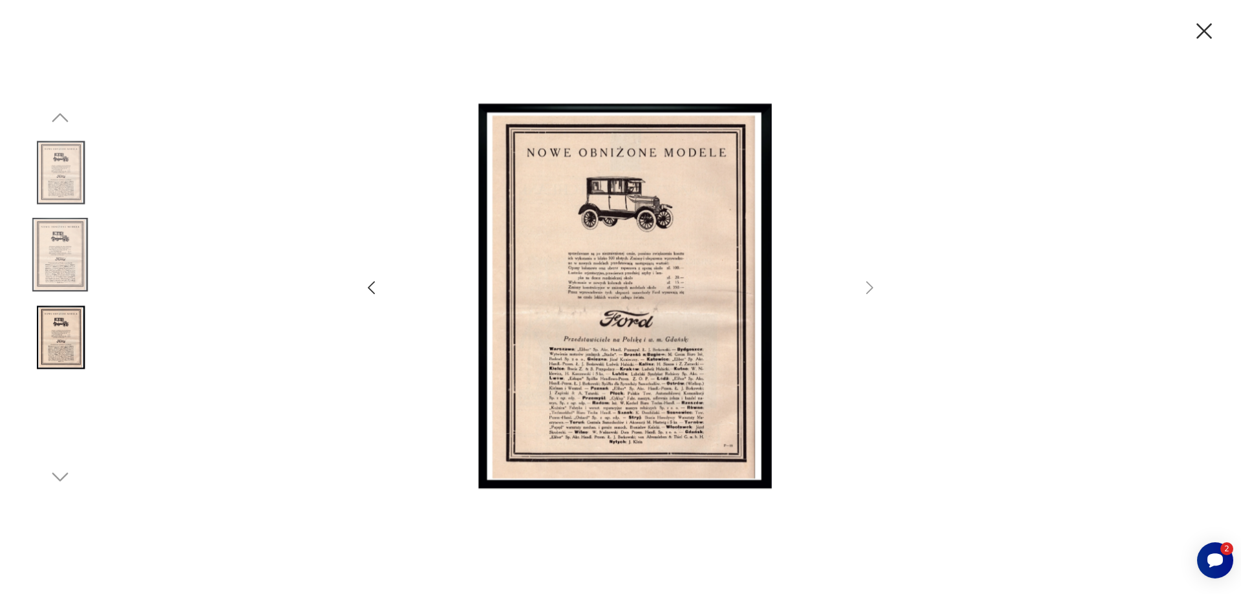
click at [374, 288] on icon "button" at bounding box center [371, 288] width 19 height 19
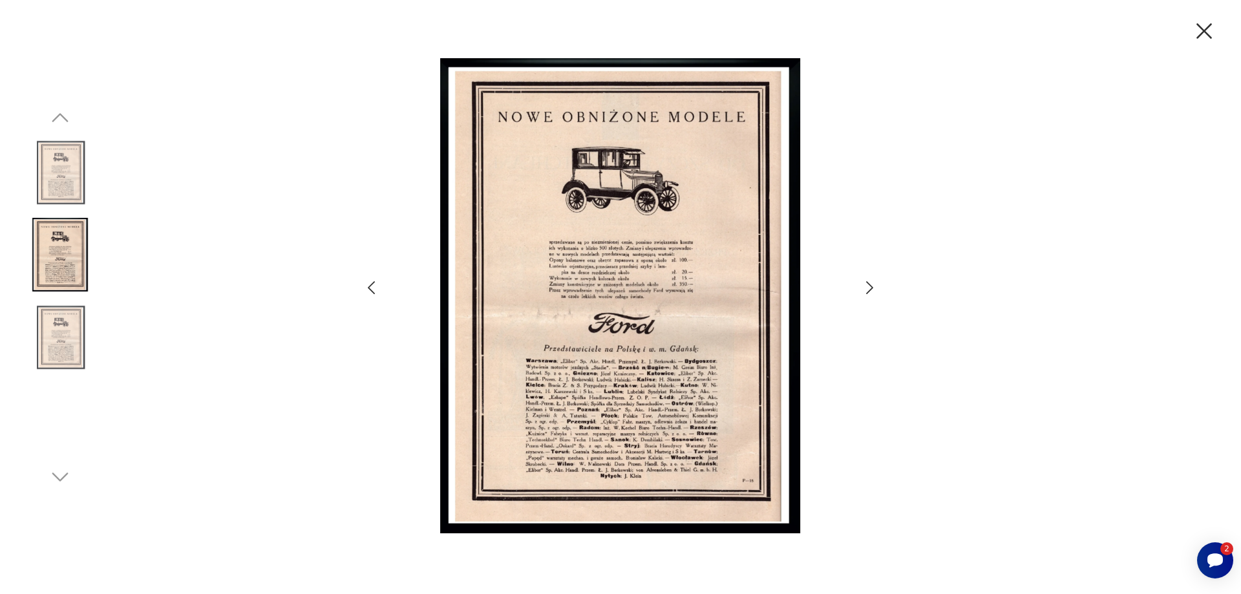
click at [866, 288] on icon "button" at bounding box center [869, 288] width 19 height 19
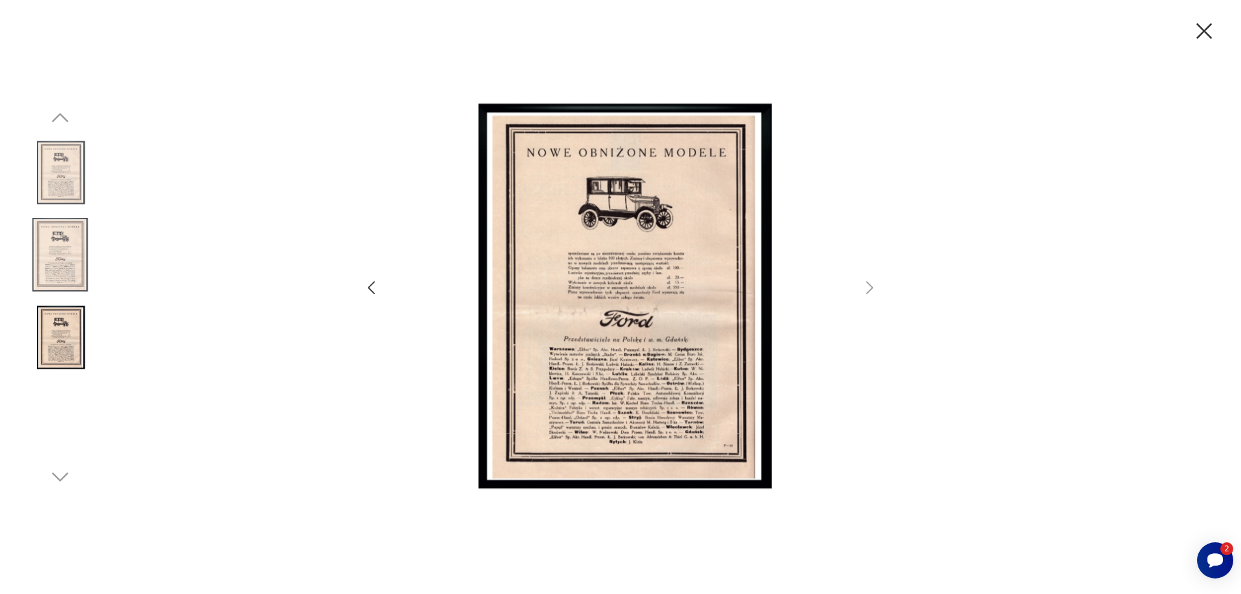
click at [1199, 35] on icon "button" at bounding box center [1204, 30] width 27 height 27
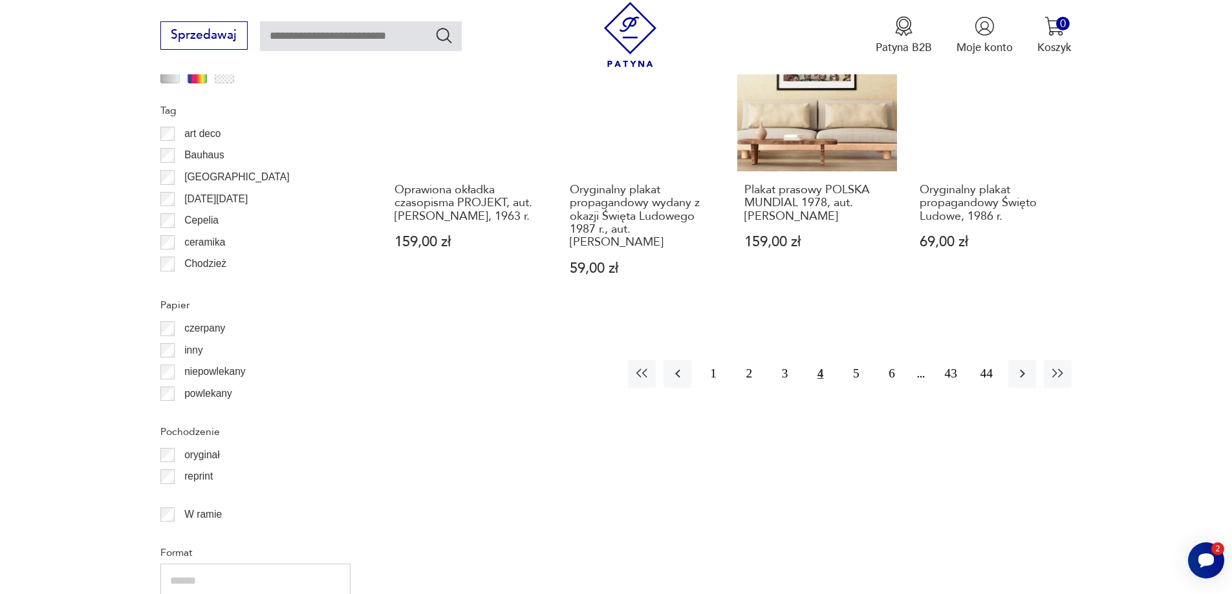
scroll to position [1548, 0]
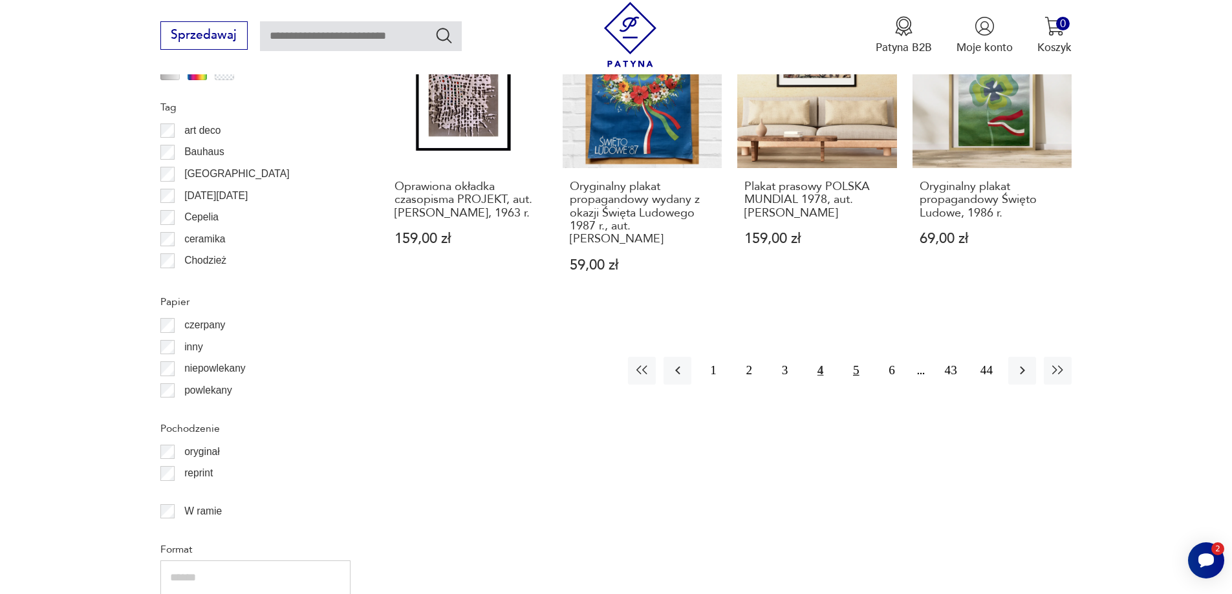
click at [847, 385] on button "5" at bounding box center [856, 371] width 28 height 28
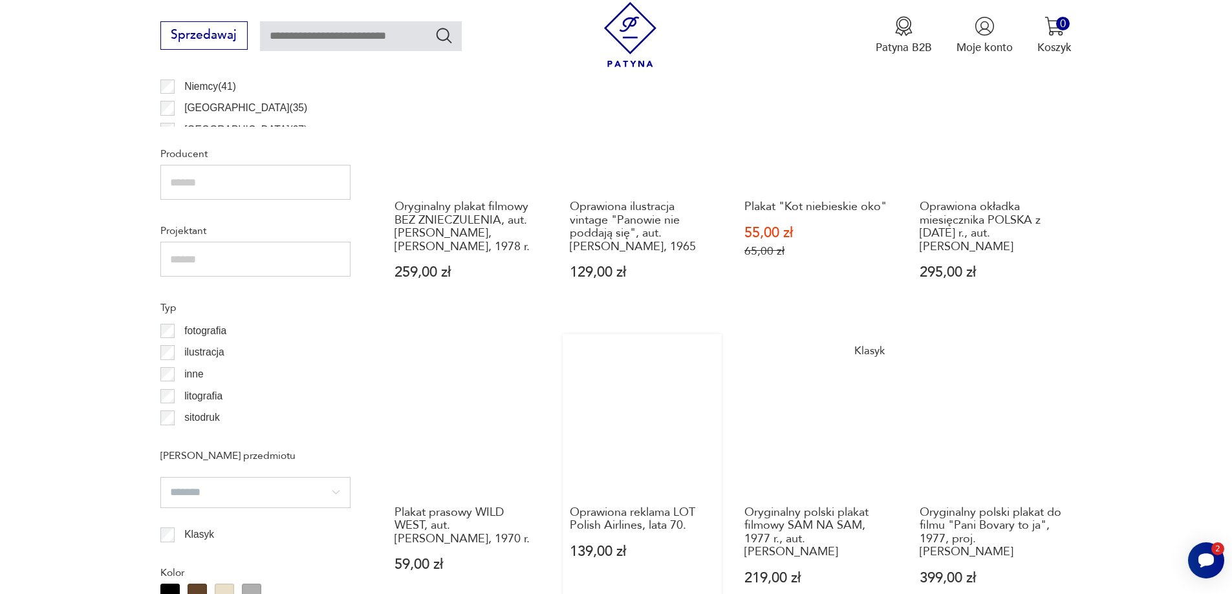
scroll to position [707, 0]
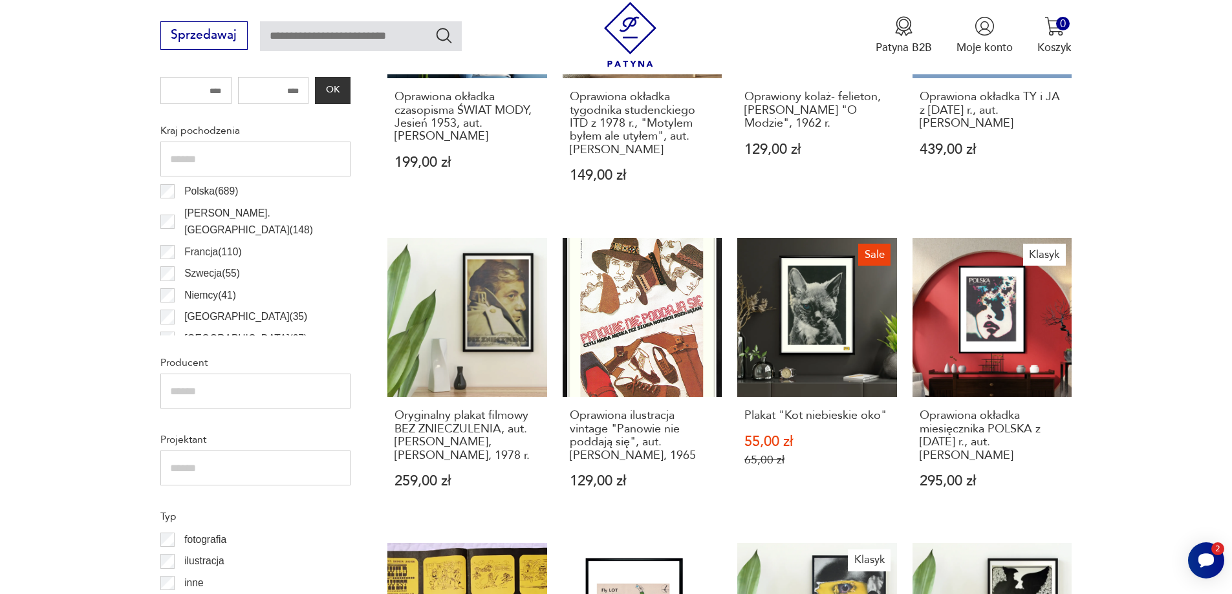
click at [343, 35] on input "text" at bounding box center [361, 36] width 202 height 30
type input "**********"
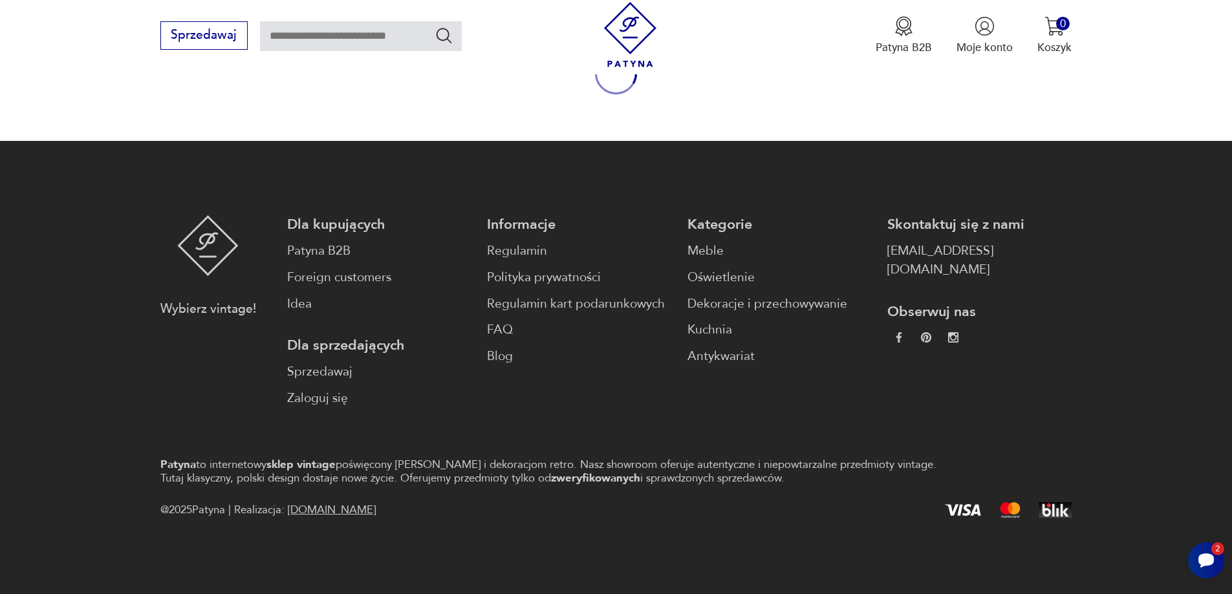
type input "**********"
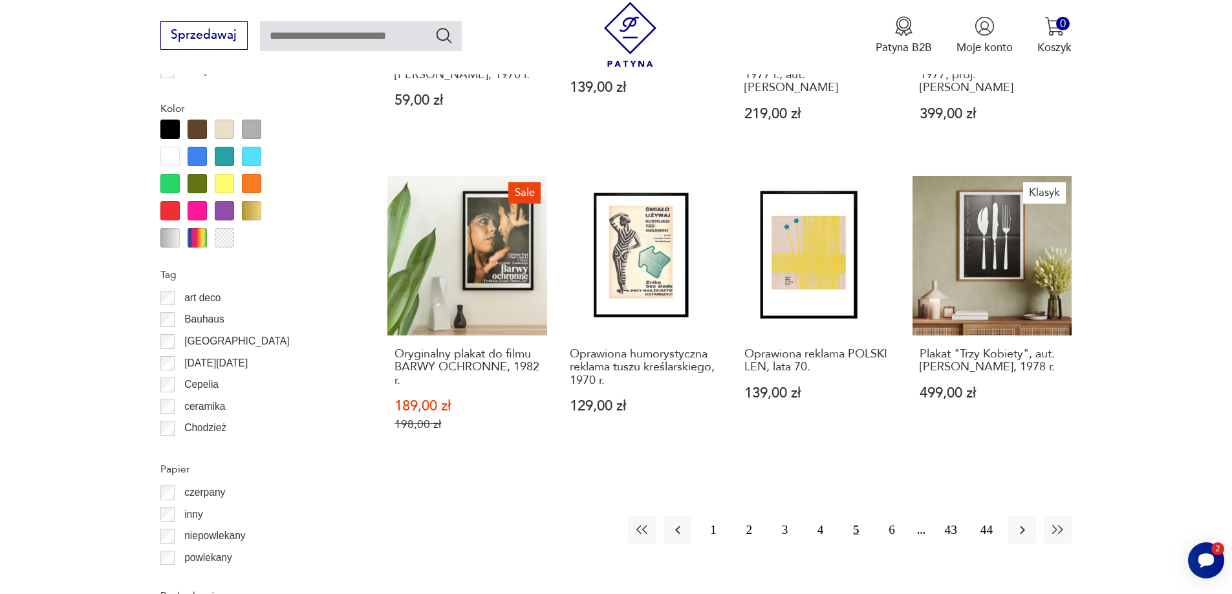
scroll to position [1658, 0]
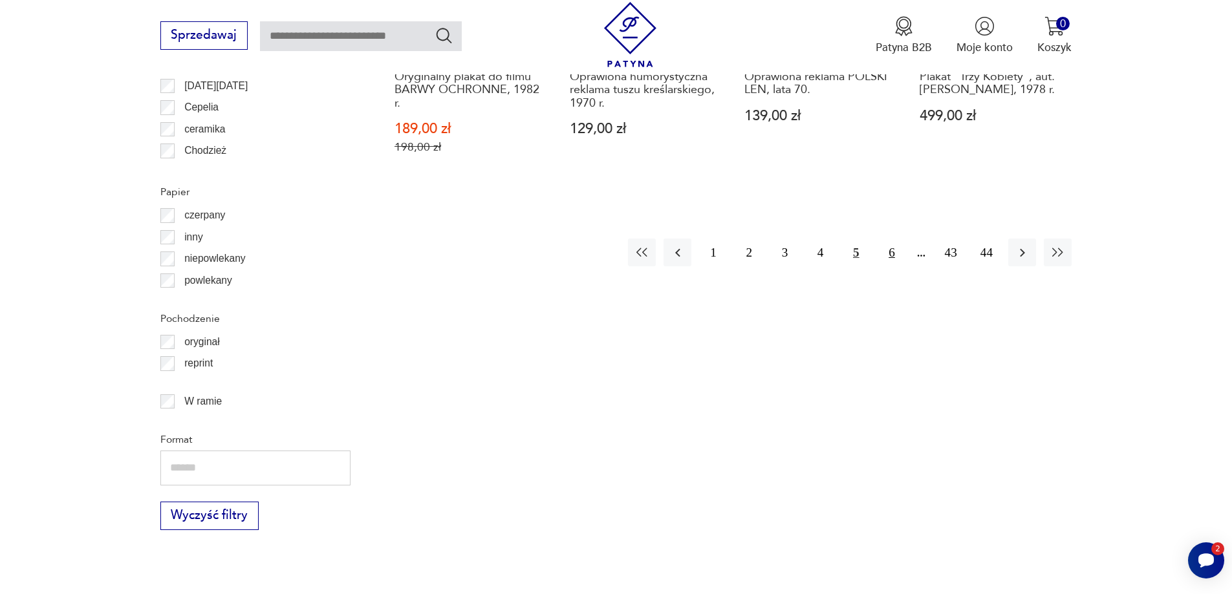
click at [884, 240] on button "6" at bounding box center [891, 253] width 28 height 28
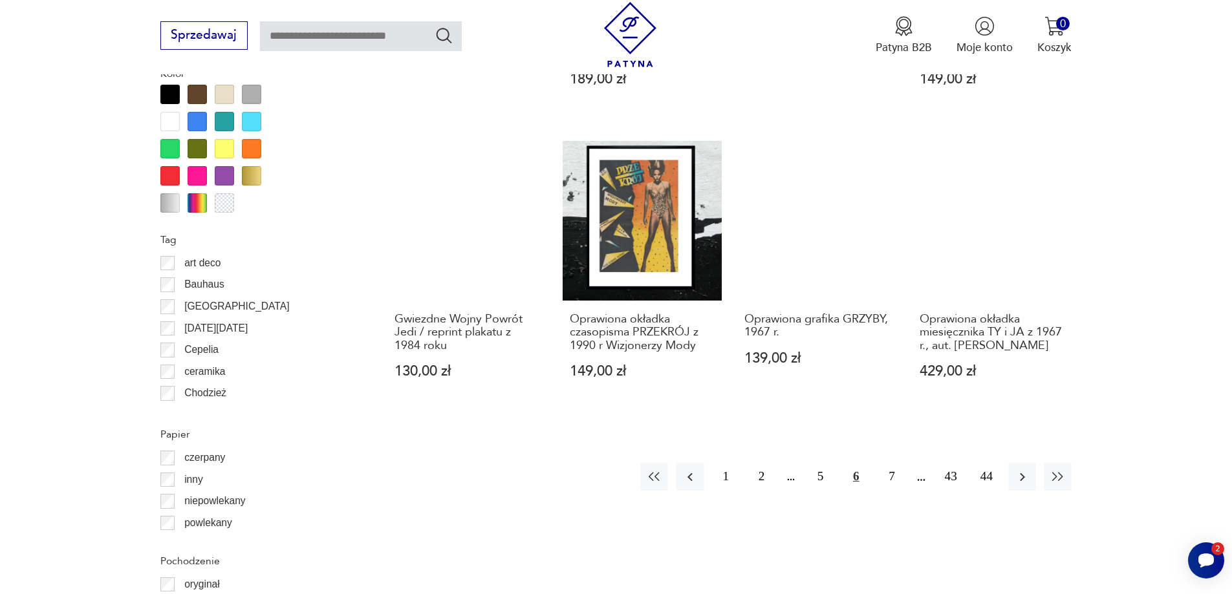
scroll to position [1418, 0]
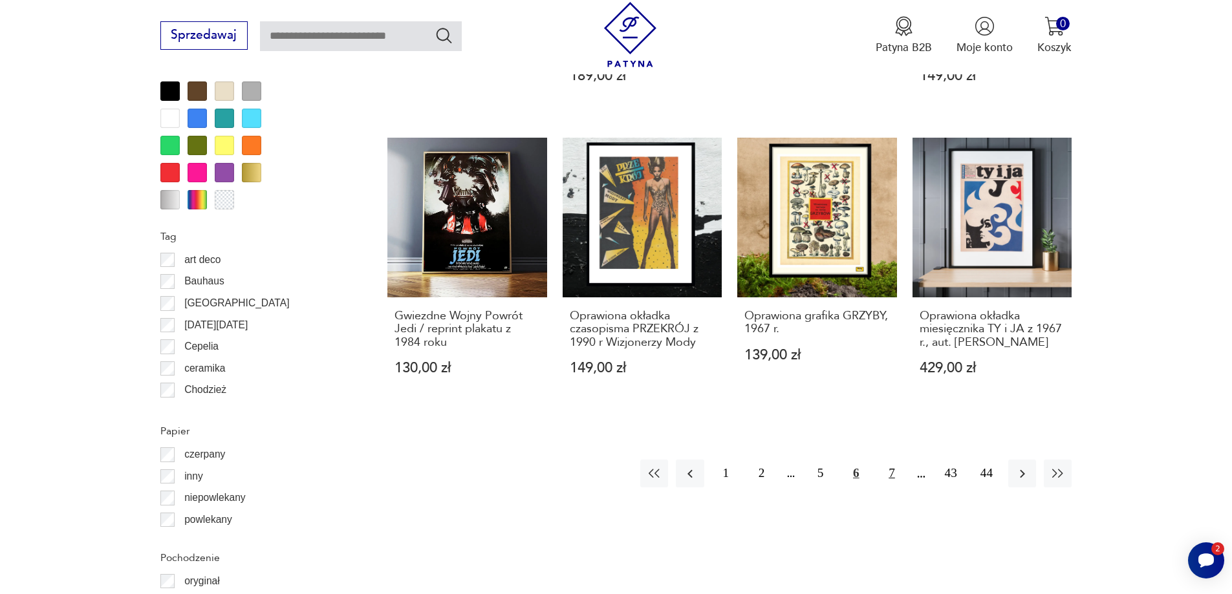
click at [890, 460] on button "7" at bounding box center [891, 474] width 28 height 28
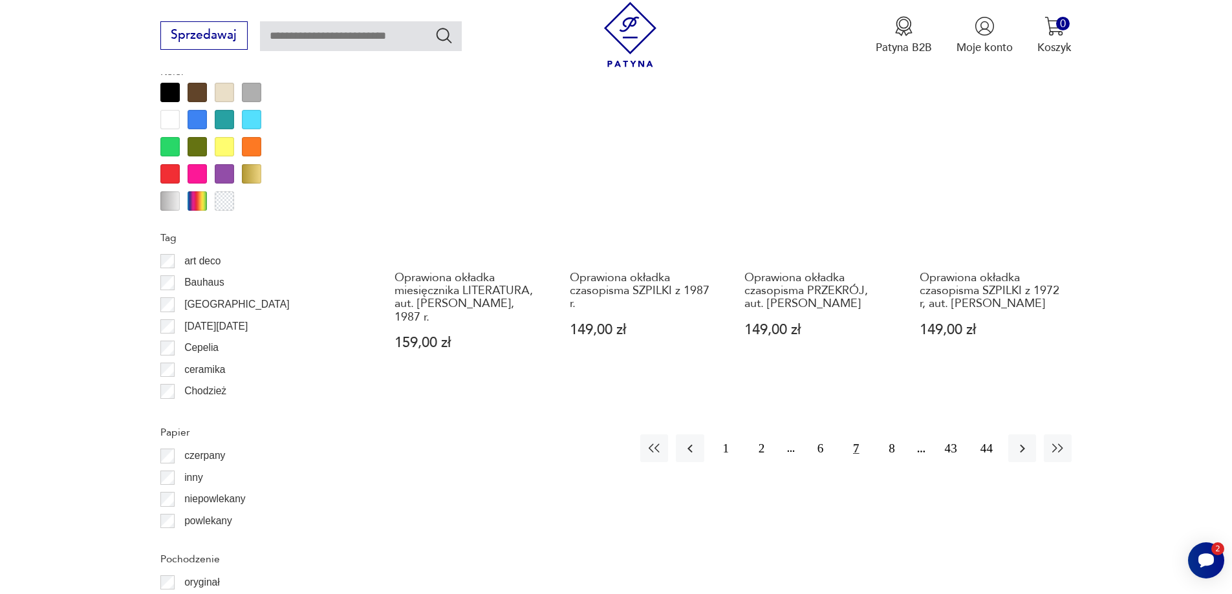
scroll to position [1418, 0]
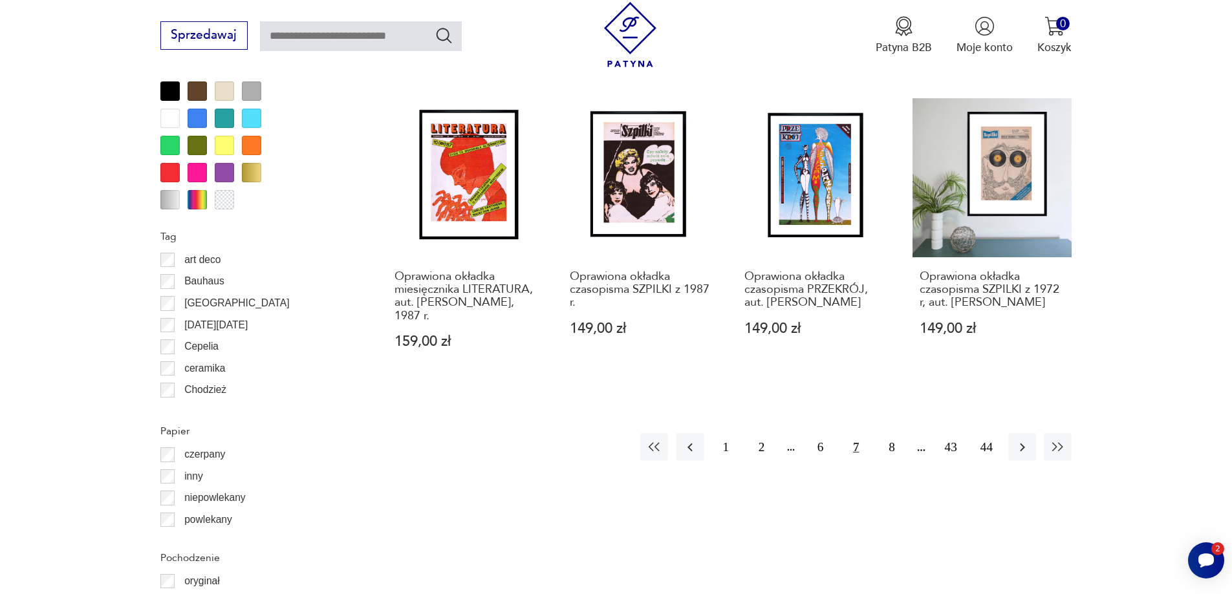
click at [858, 447] on button "7" at bounding box center [856, 447] width 28 height 28
click at [855, 448] on button "7" at bounding box center [856, 447] width 28 height 28
click at [854, 444] on button "7" at bounding box center [856, 447] width 28 height 28
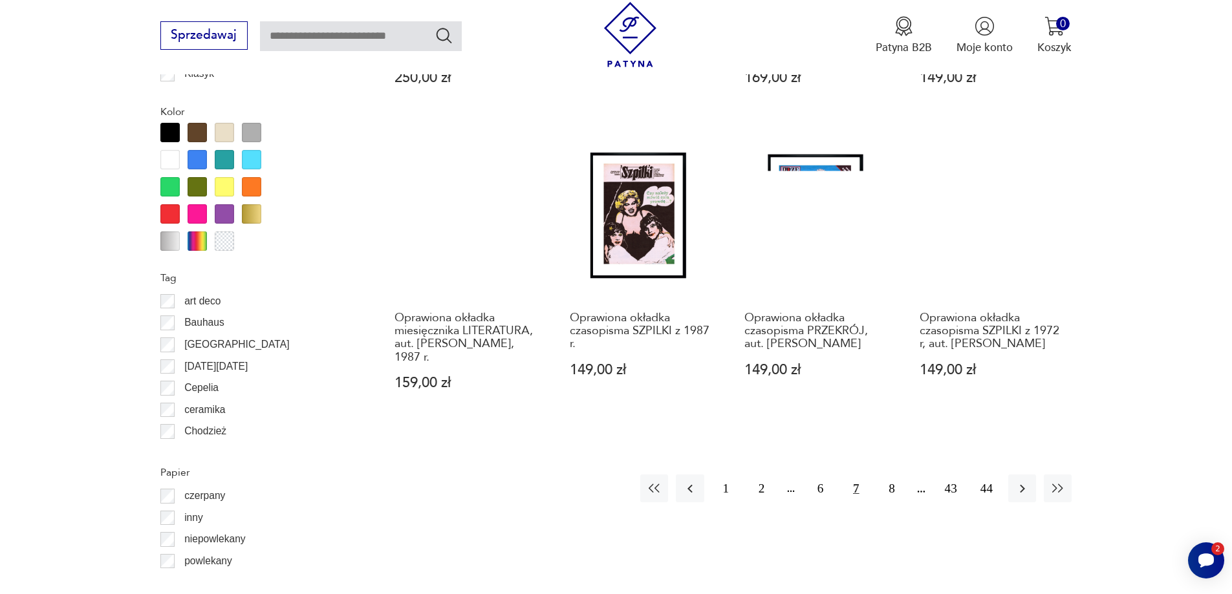
scroll to position [1400, 0]
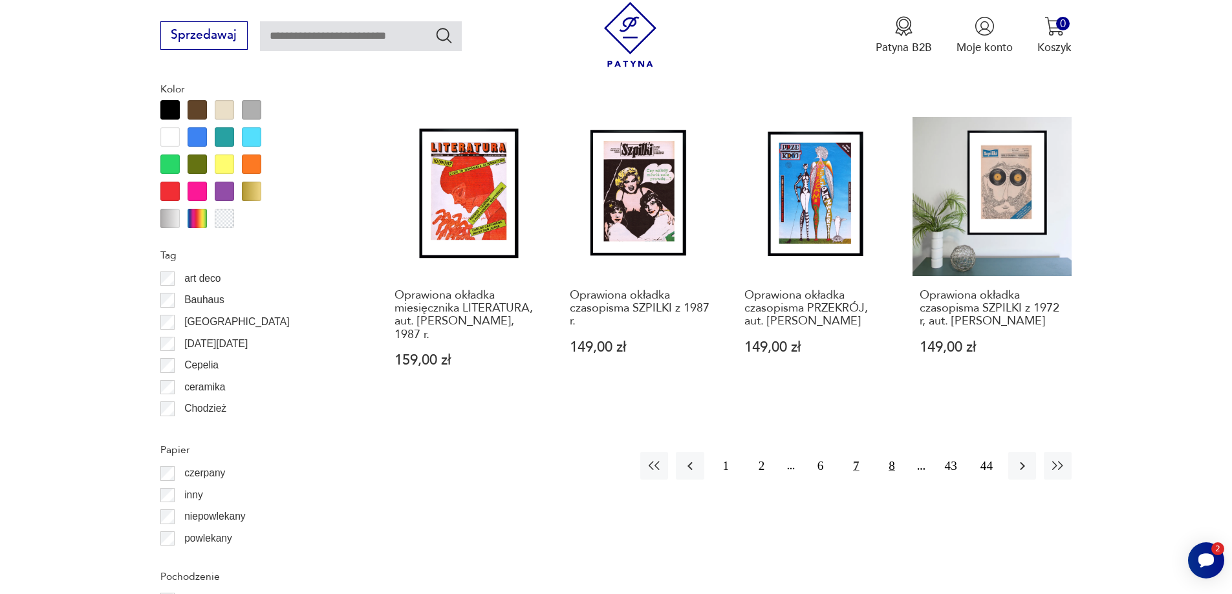
click at [888, 469] on button "8" at bounding box center [891, 466] width 28 height 28
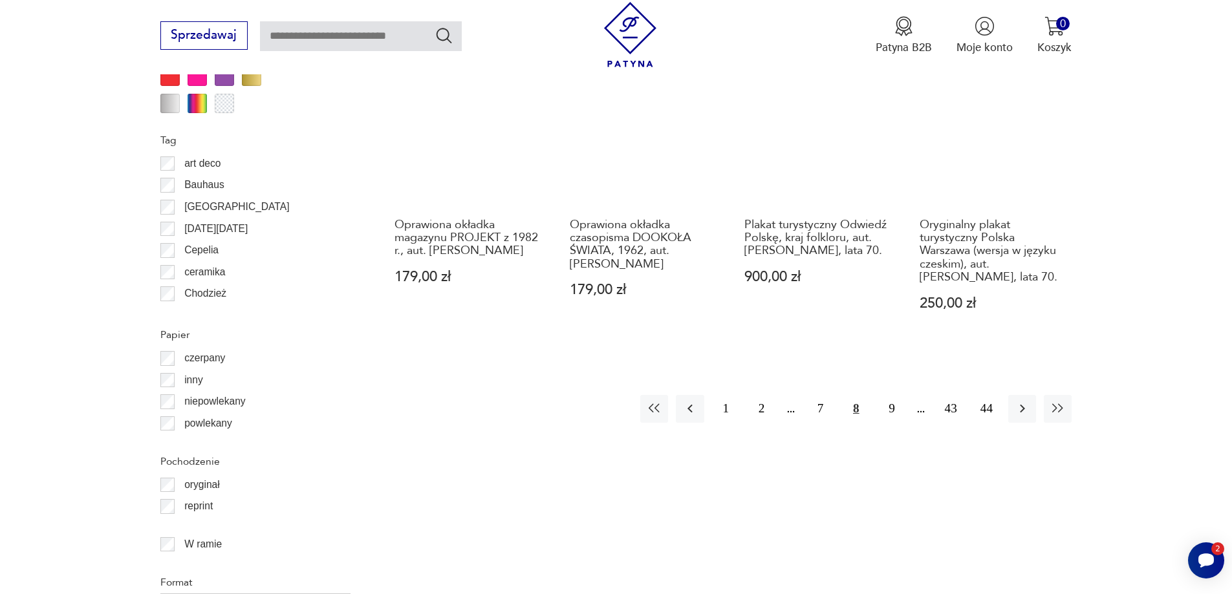
scroll to position [1548, 0]
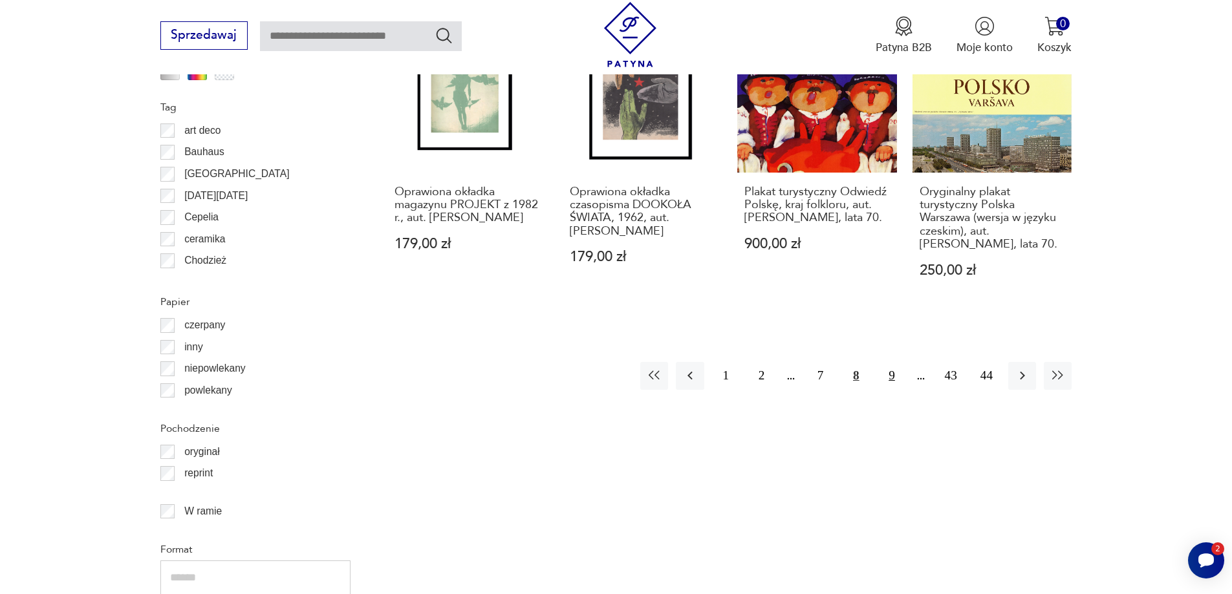
click at [890, 362] on button "9" at bounding box center [891, 376] width 28 height 28
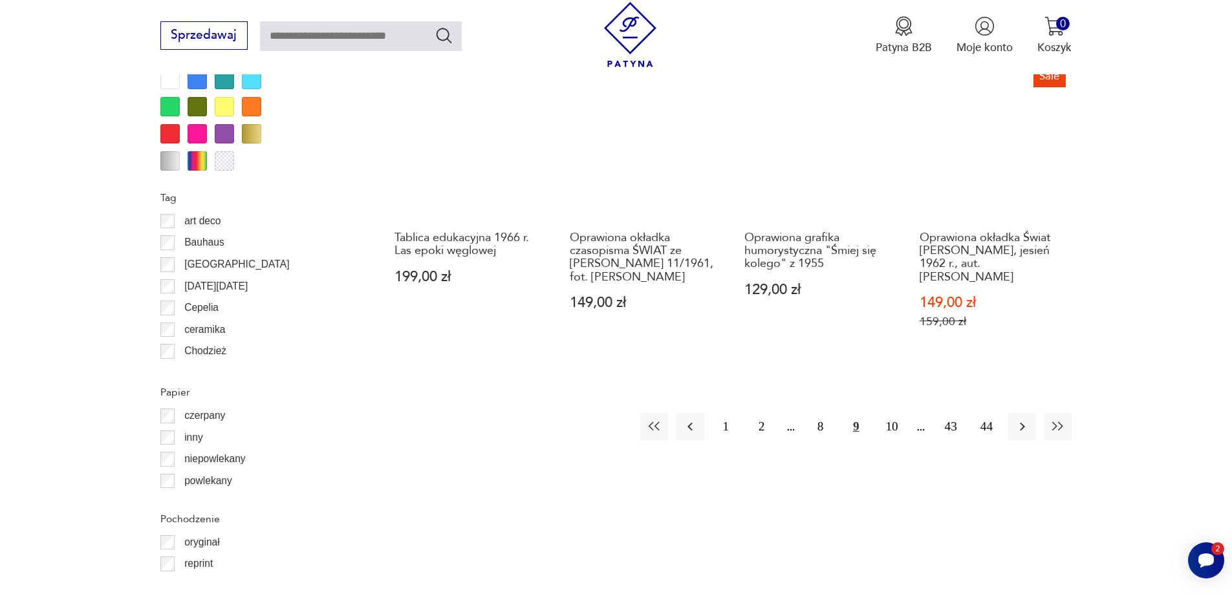
scroll to position [1548, 0]
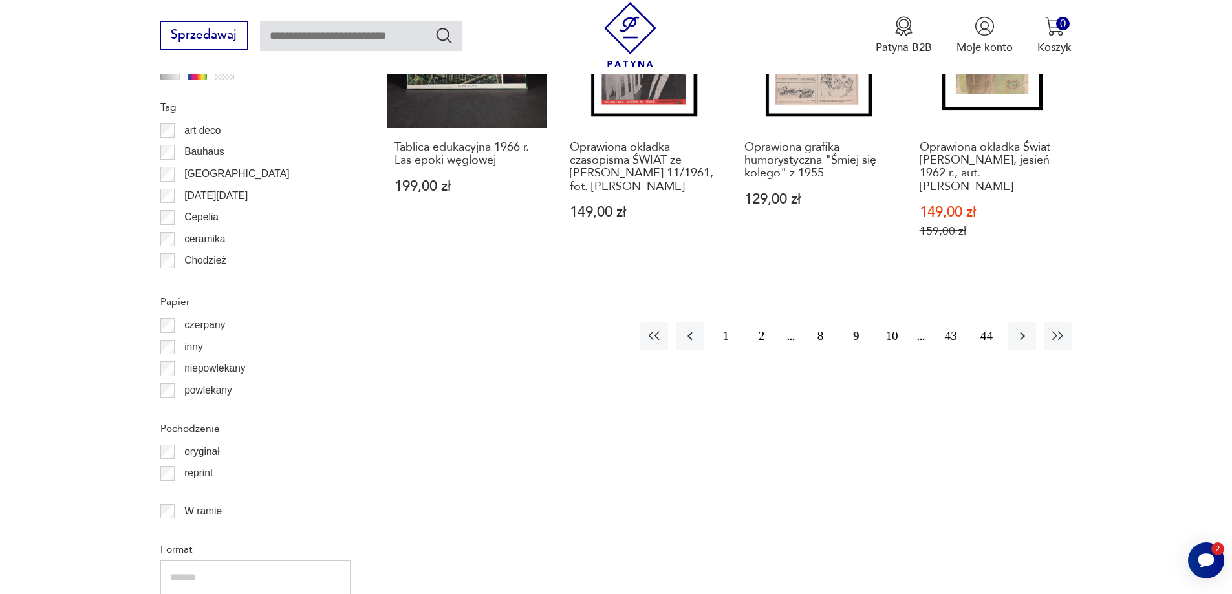
click at [897, 332] on button "10" at bounding box center [891, 336] width 28 height 28
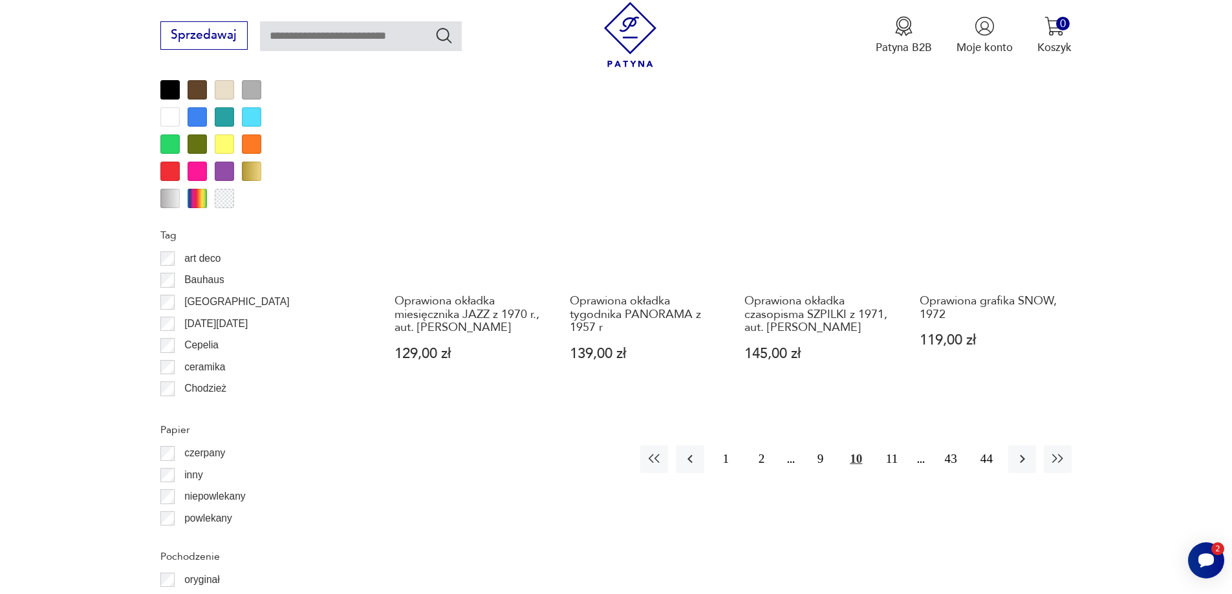
scroll to position [1483, 0]
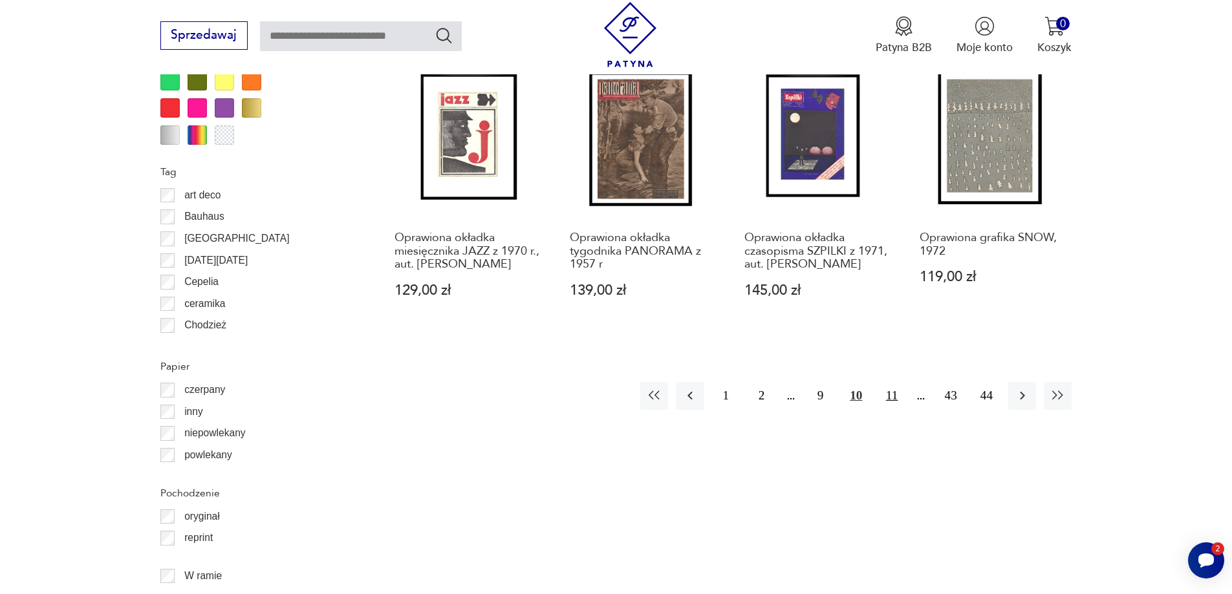
click at [897, 382] on button "11" at bounding box center [891, 396] width 28 height 28
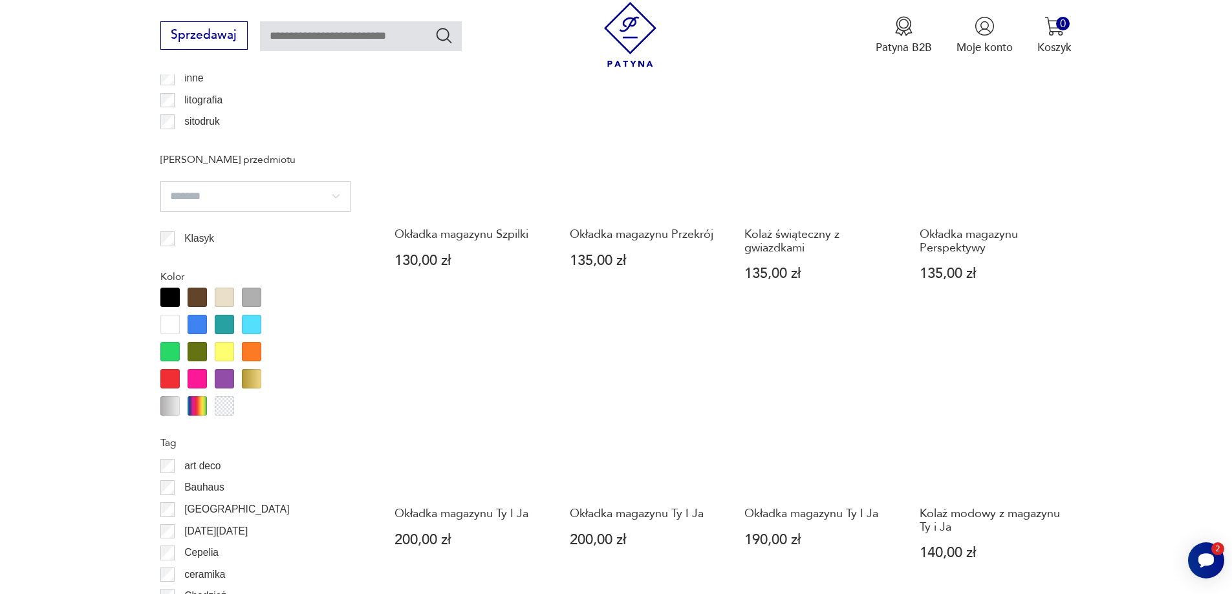
scroll to position [1418, 0]
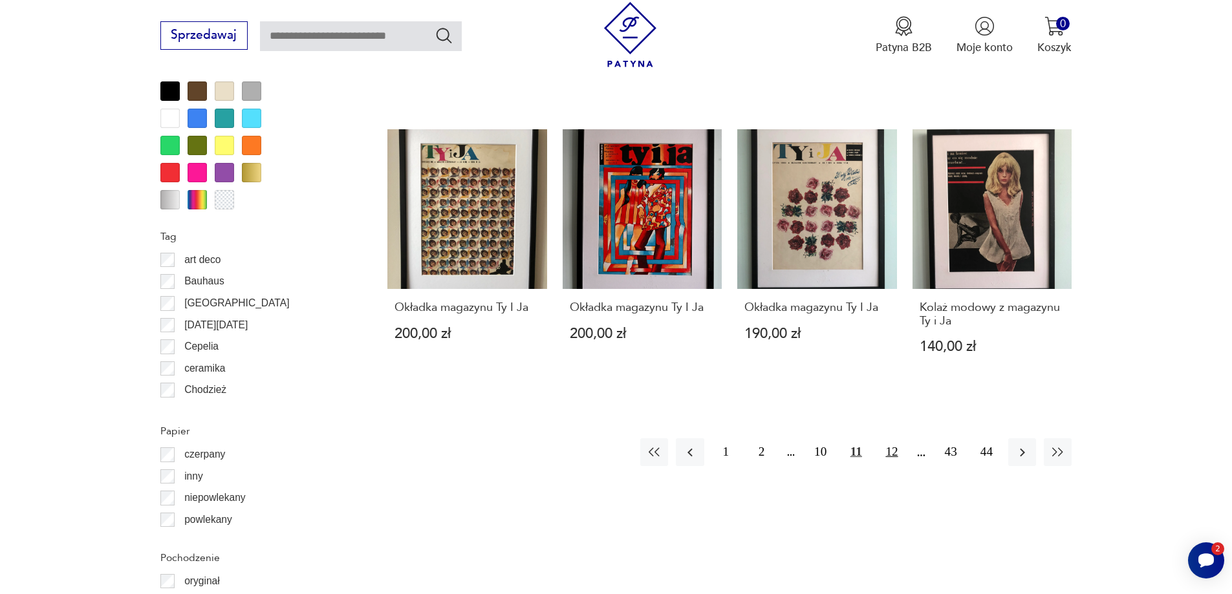
click at [893, 438] on button "12" at bounding box center [891, 452] width 28 height 28
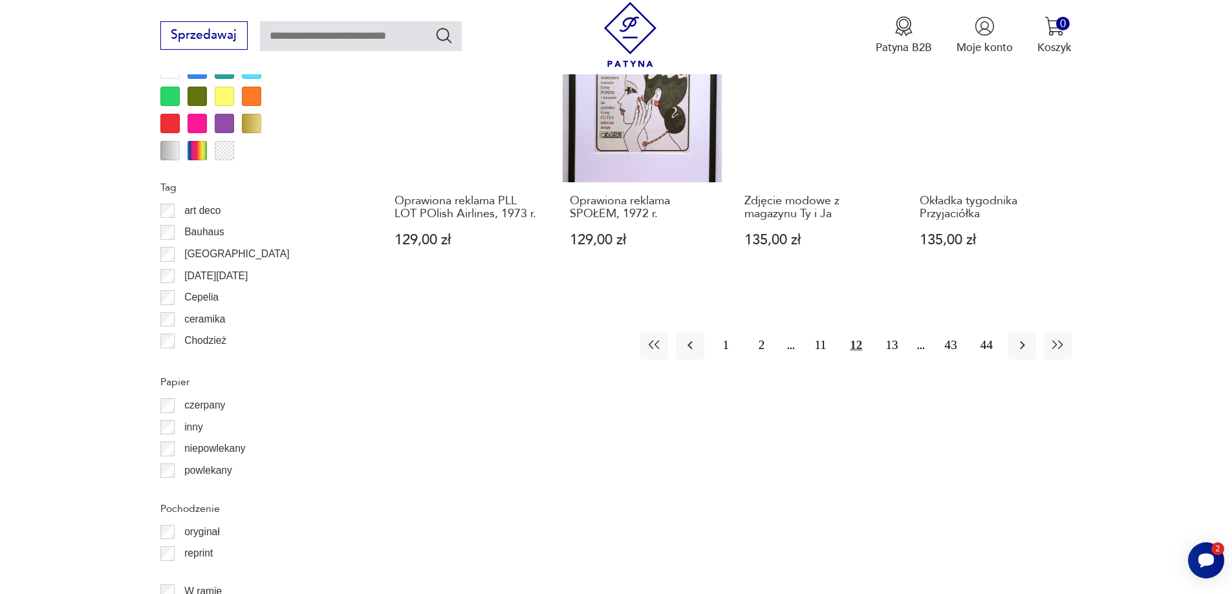
scroll to position [1483, 0]
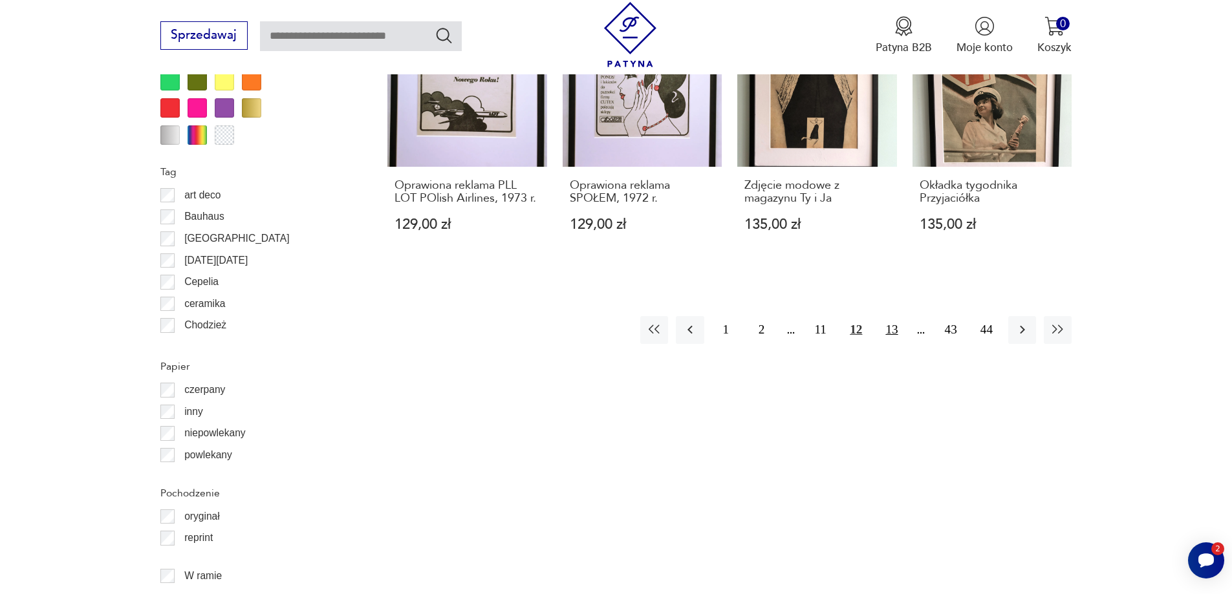
click at [890, 344] on button "13" at bounding box center [891, 330] width 28 height 28
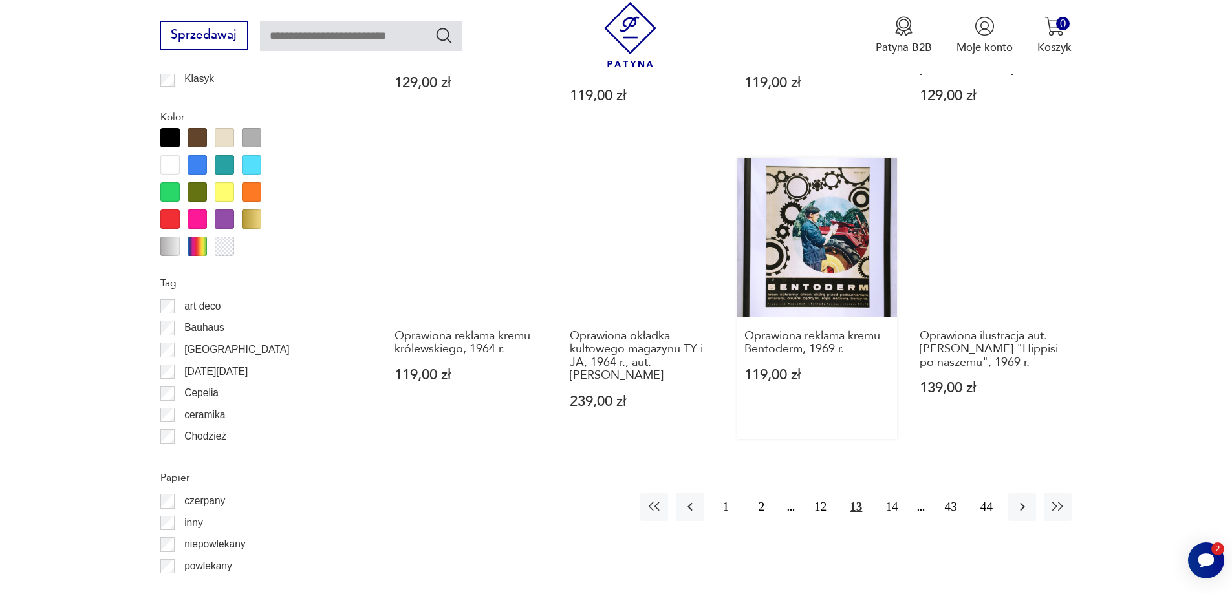
scroll to position [1483, 0]
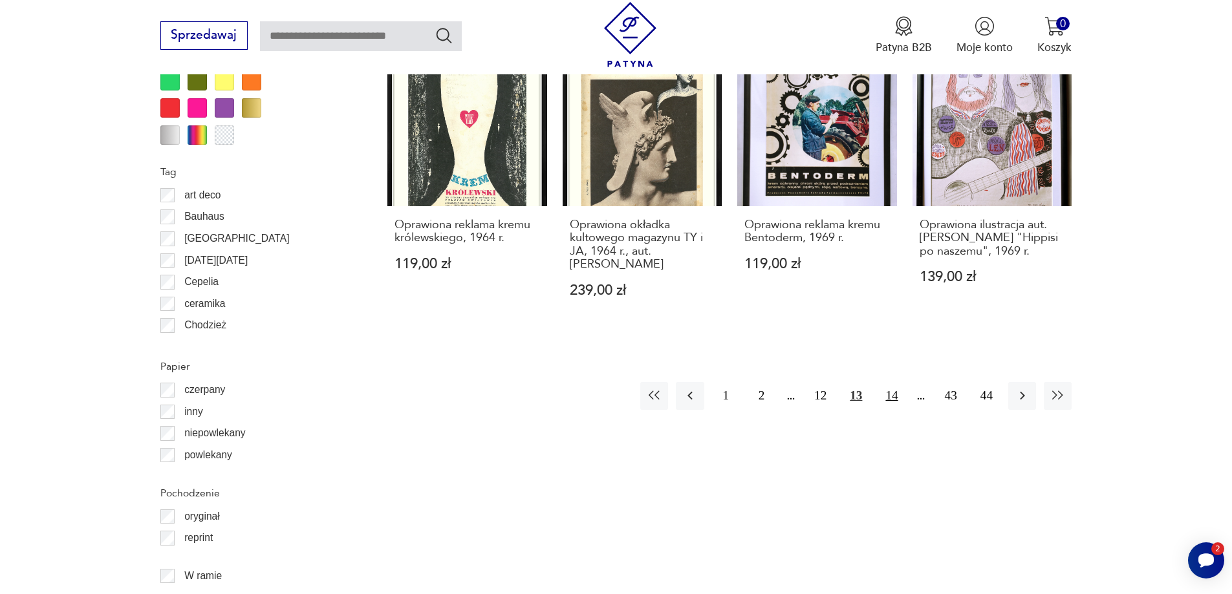
click at [891, 401] on button "14" at bounding box center [891, 396] width 28 height 28
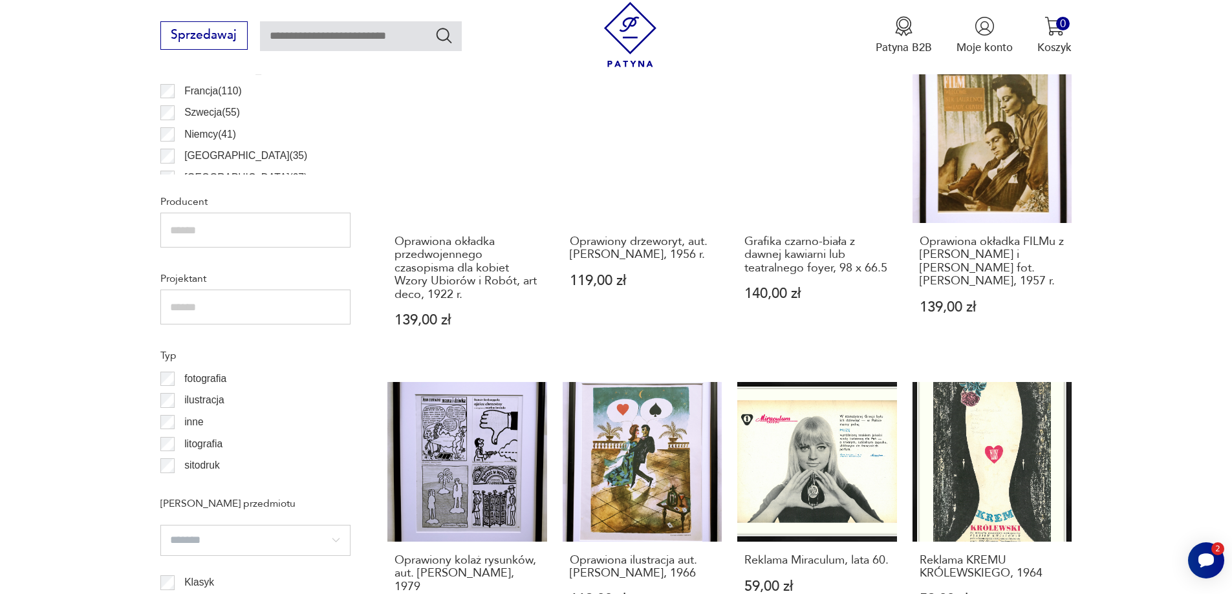
scroll to position [643, 0]
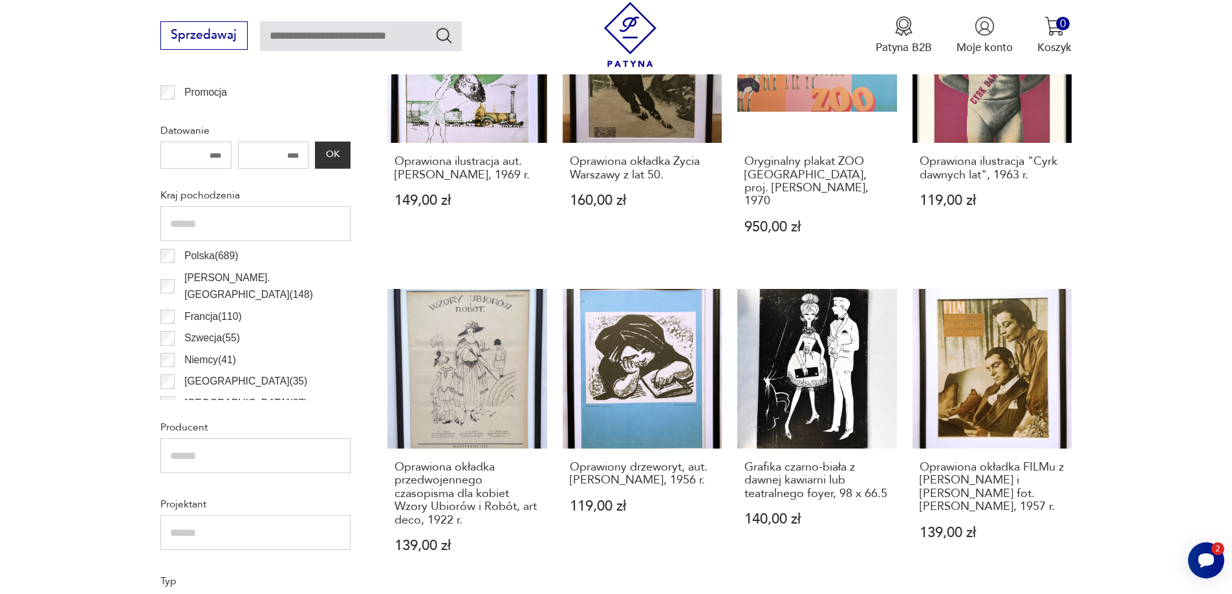
click at [208, 149] on input "number" at bounding box center [195, 155] width 71 height 27
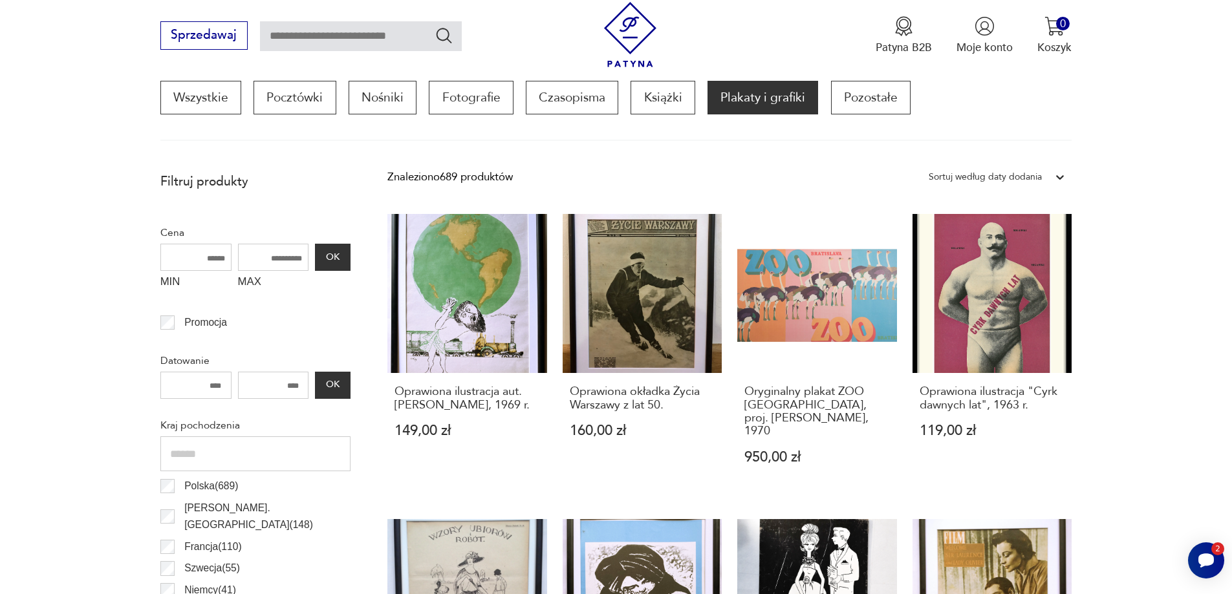
scroll to position [319, 0]
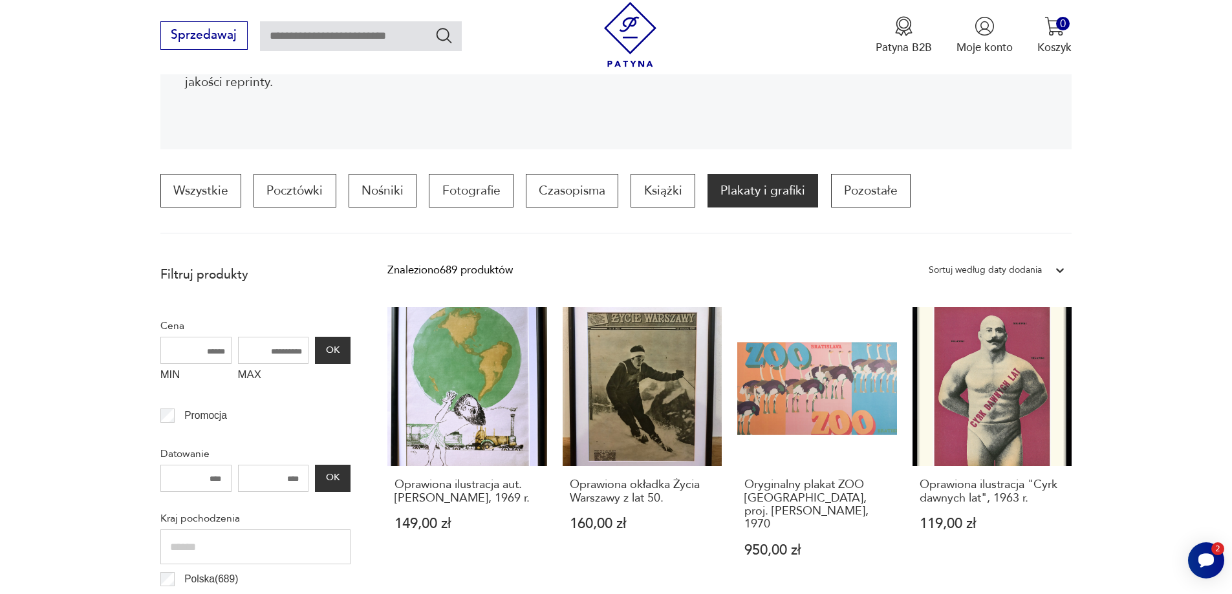
type input "****"
click at [214, 347] on input "MIN" at bounding box center [195, 350] width 71 height 27
type input "***"
click at [290, 352] on input "MAX" at bounding box center [273, 350] width 71 height 27
type input "***"
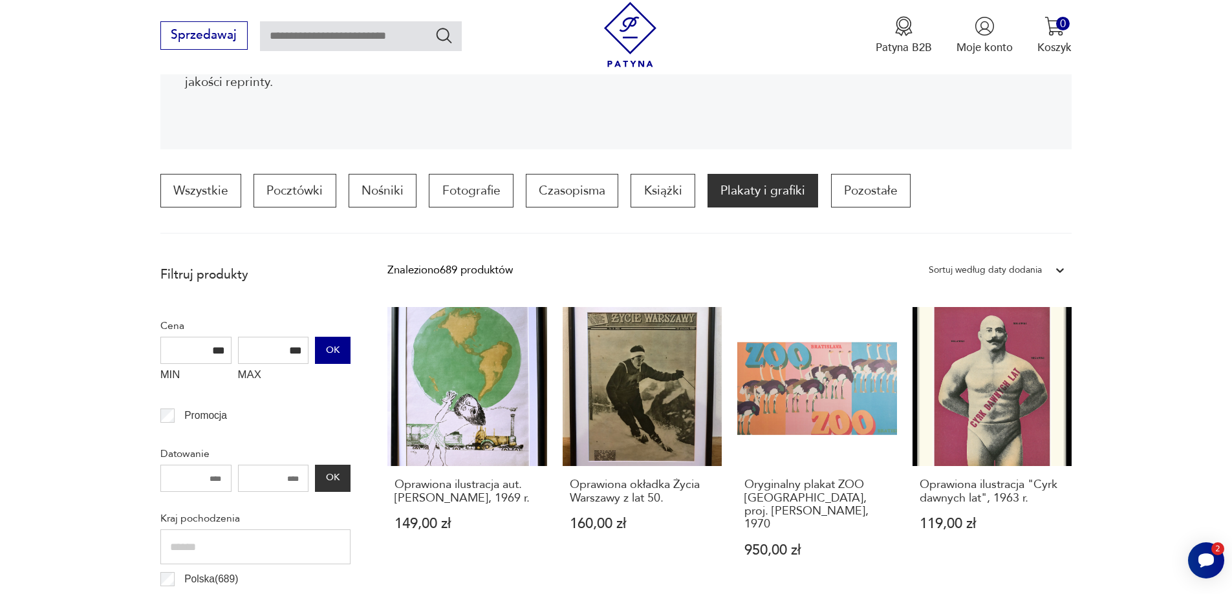
click at [326, 350] on button "OK" at bounding box center [332, 350] width 35 height 27
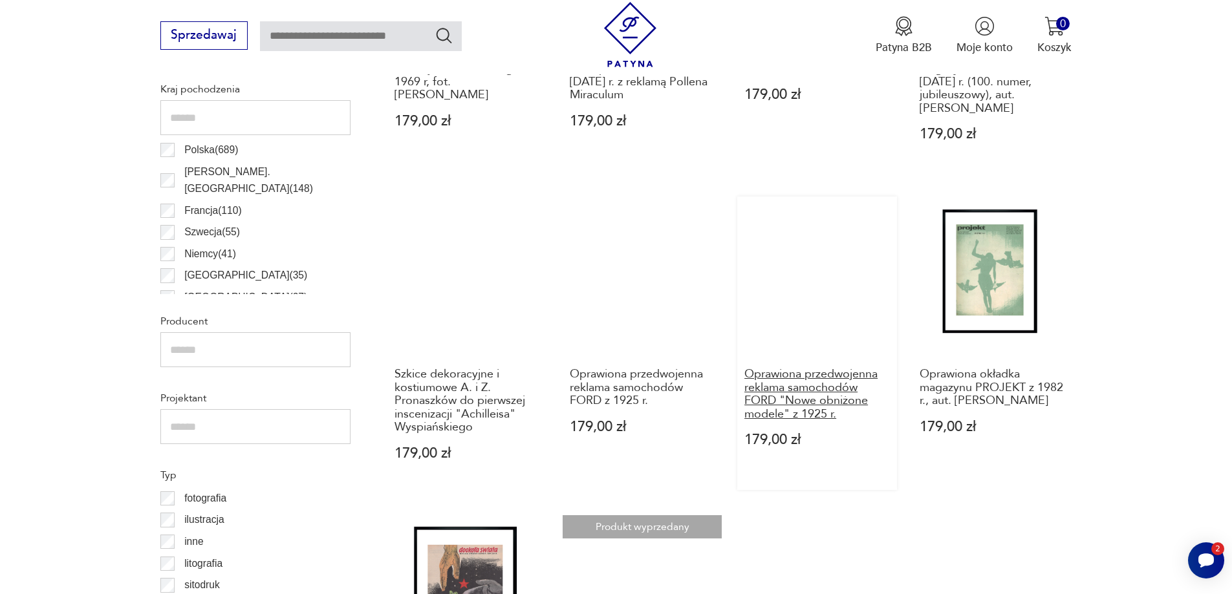
scroll to position [707, 0]
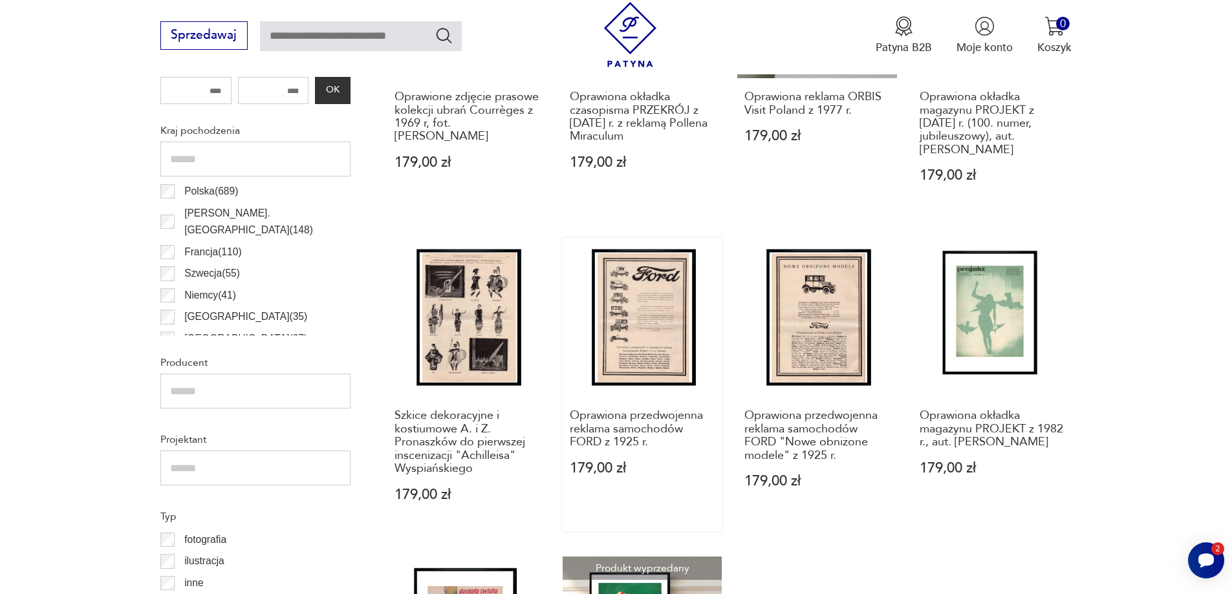
click at [642, 323] on link "Oprawiona przedwojenna reklama samochodów FORD z 1925 r. 179,00 zł" at bounding box center [642, 385] width 160 height 294
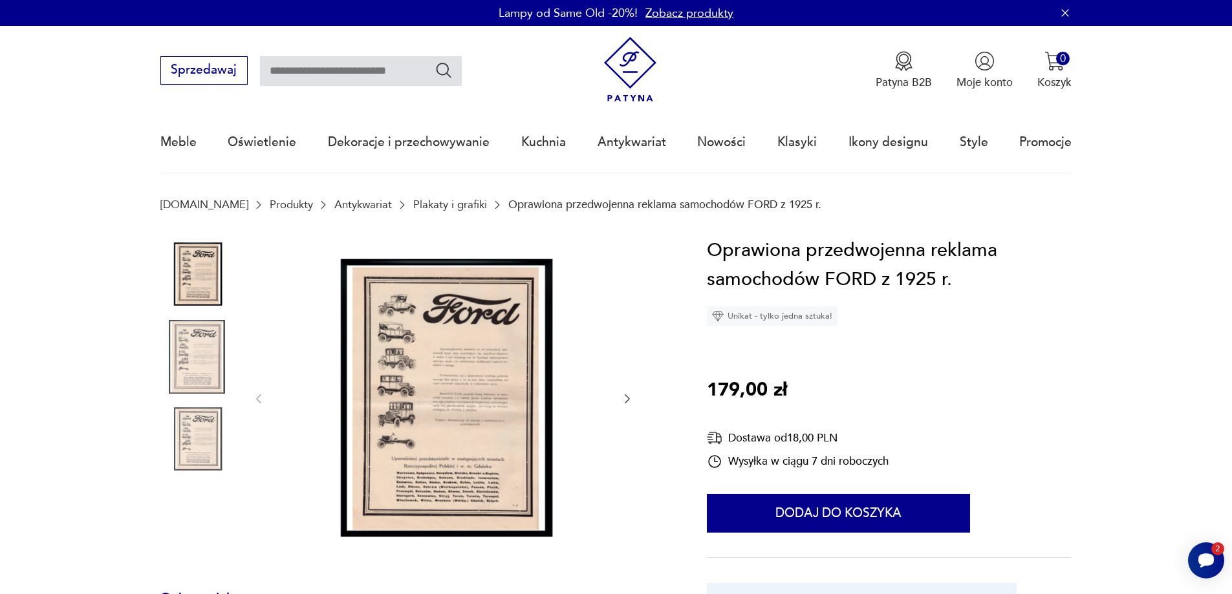
click at [200, 363] on img at bounding box center [197, 357] width 74 height 74
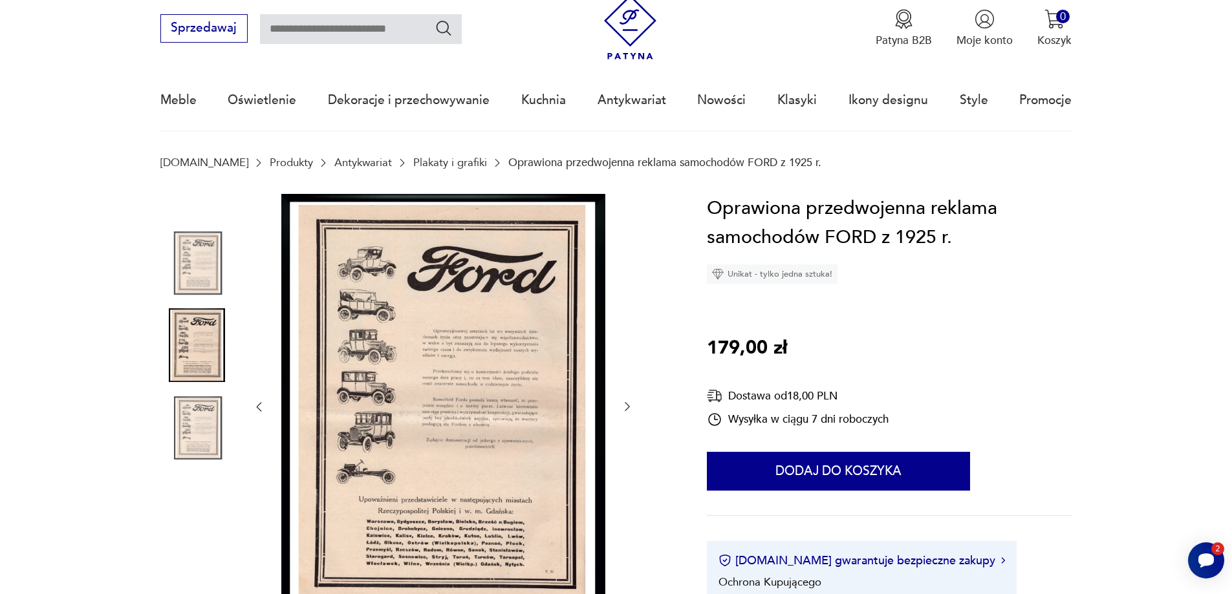
scroll to position [65, 0]
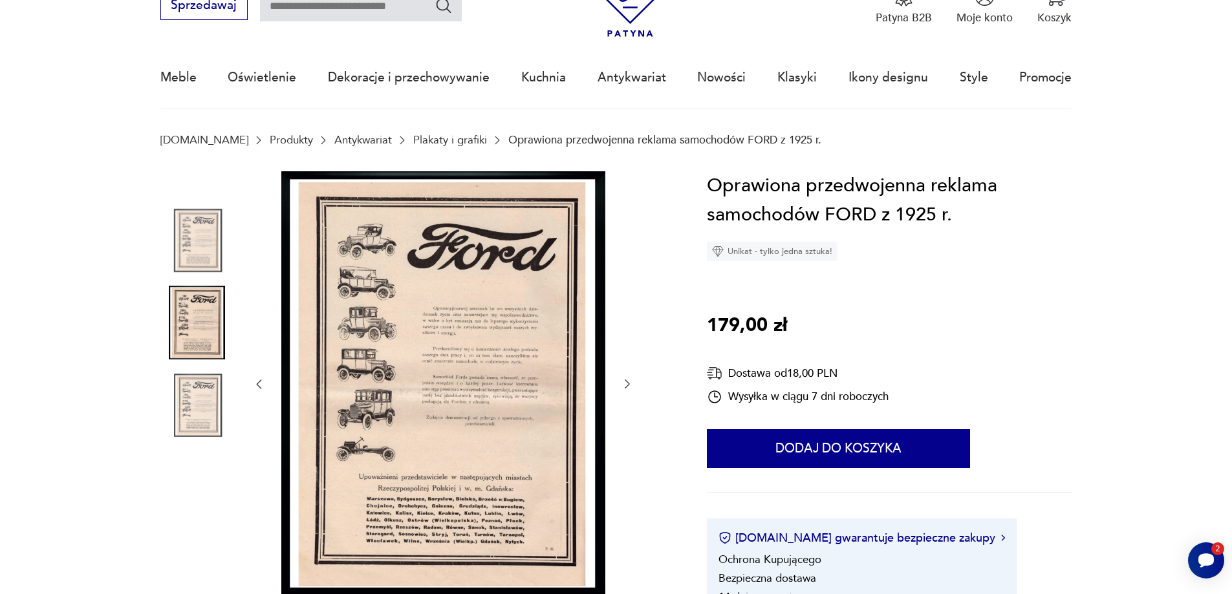
click at [193, 406] on img at bounding box center [197, 405] width 74 height 74
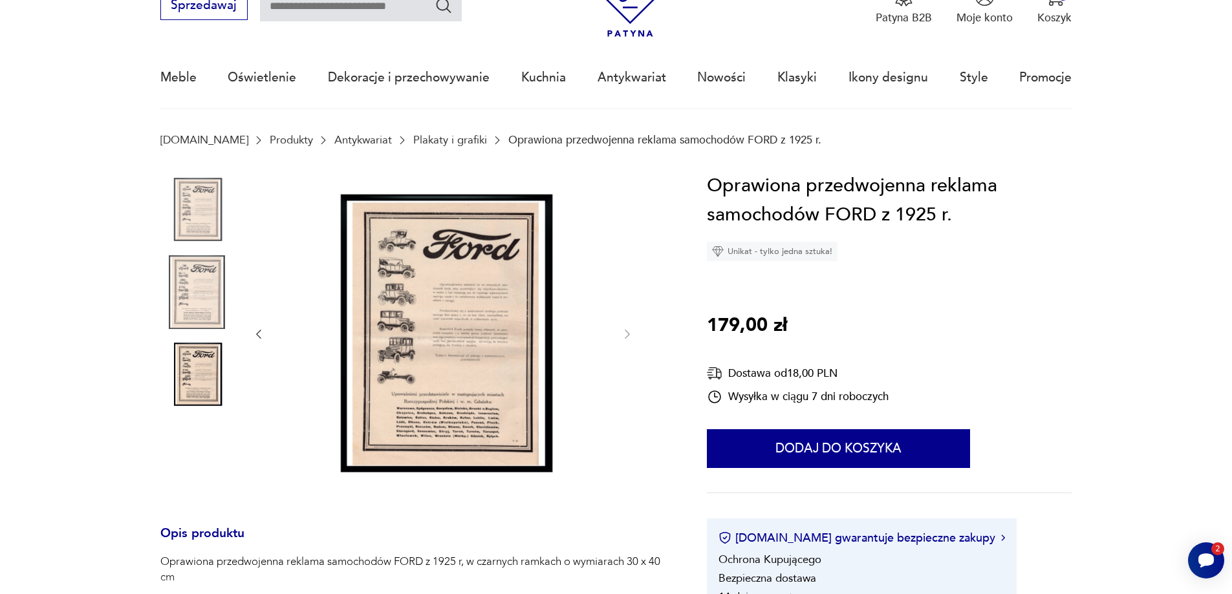
click at [209, 335] on div at bounding box center [197, 334] width 74 height 323
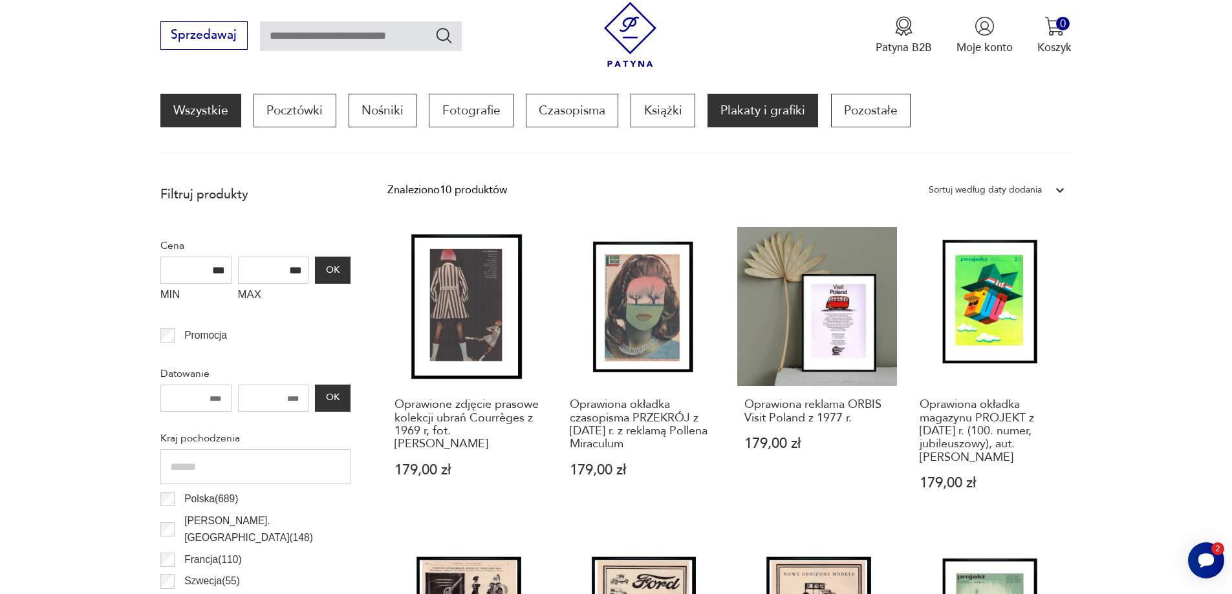
scroll to position [384, 0]
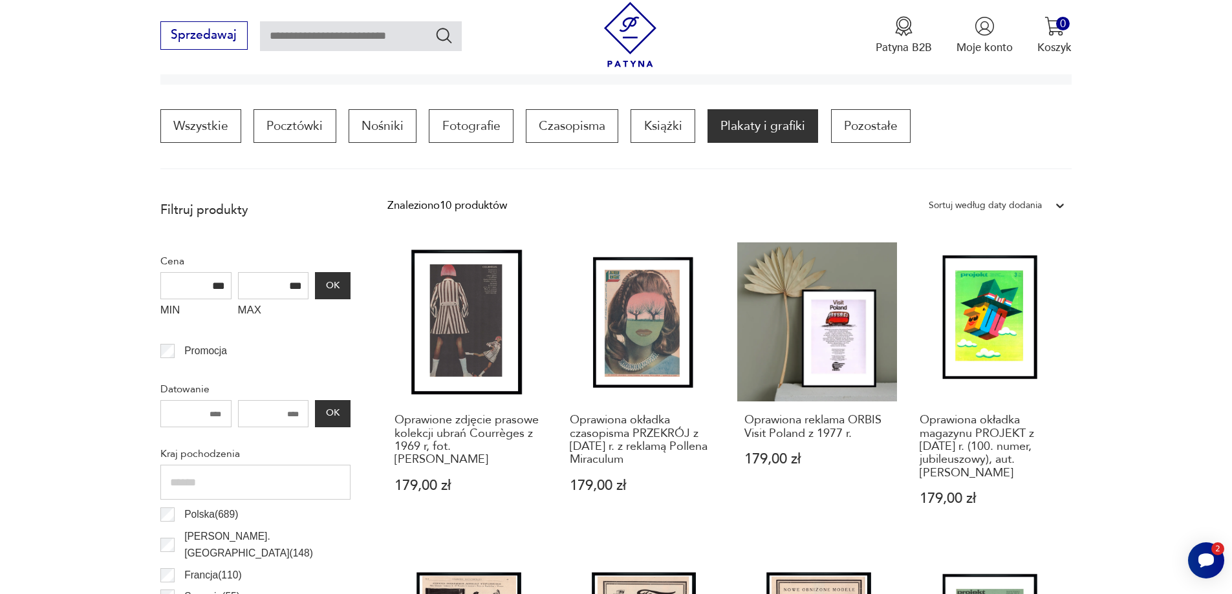
drag, startPoint x: 303, startPoint y: 285, endPoint x: 287, endPoint y: 283, distance: 16.3
click at [287, 283] on input "***" at bounding box center [273, 285] width 71 height 27
type input "***"
click at [334, 283] on button "OK" at bounding box center [332, 285] width 35 height 27
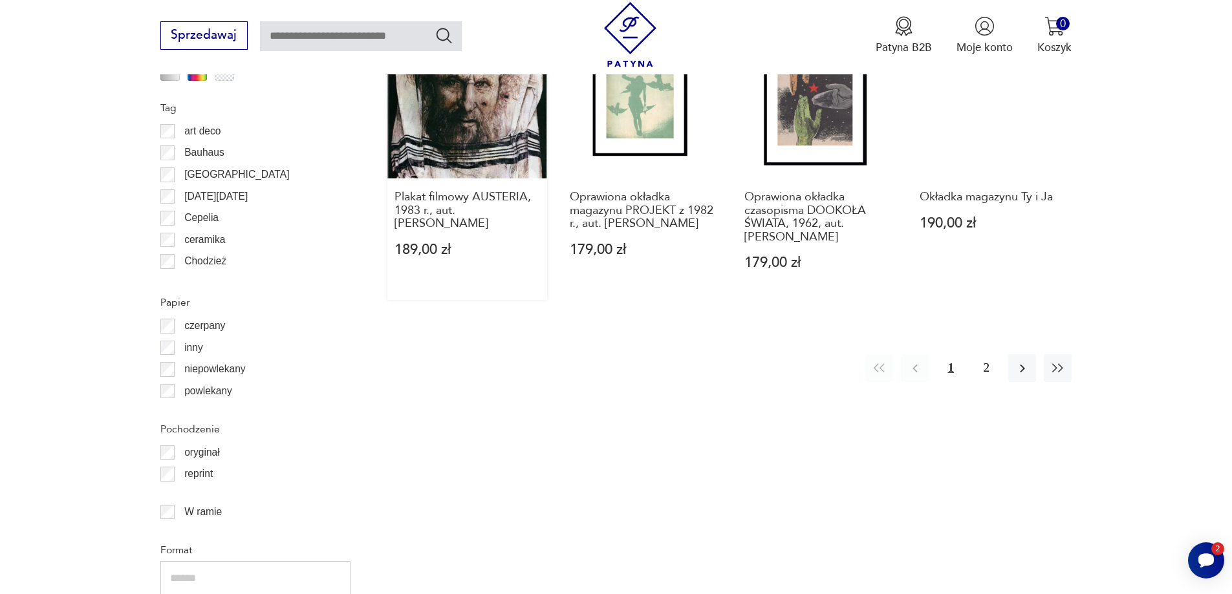
scroll to position [1548, 0]
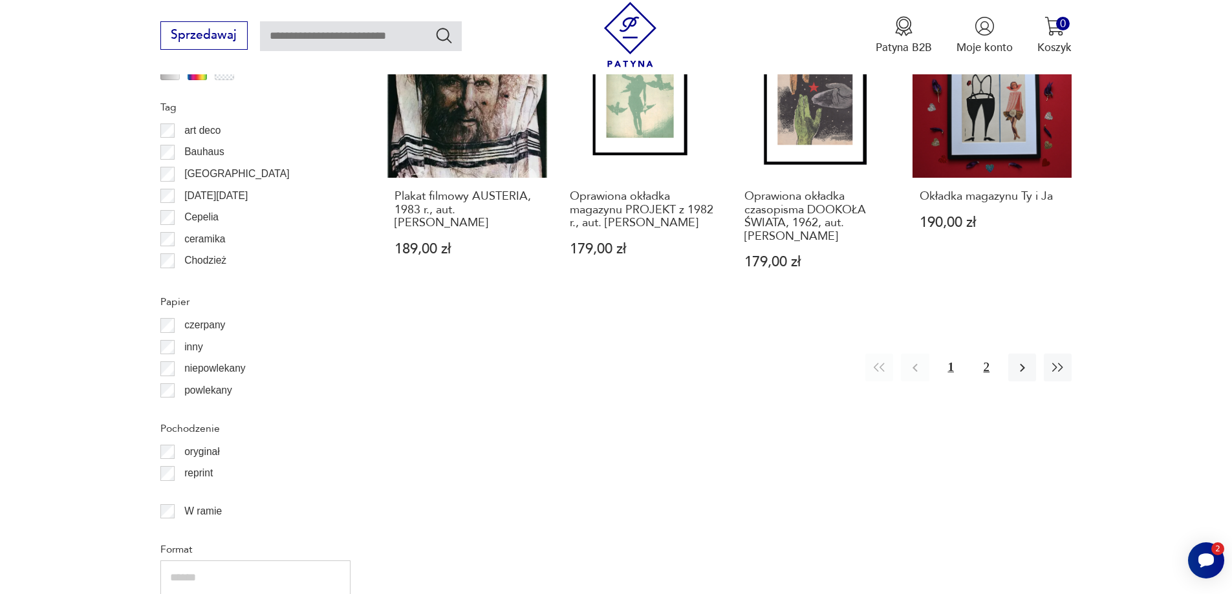
click at [985, 365] on button "2" at bounding box center [986, 368] width 28 height 28
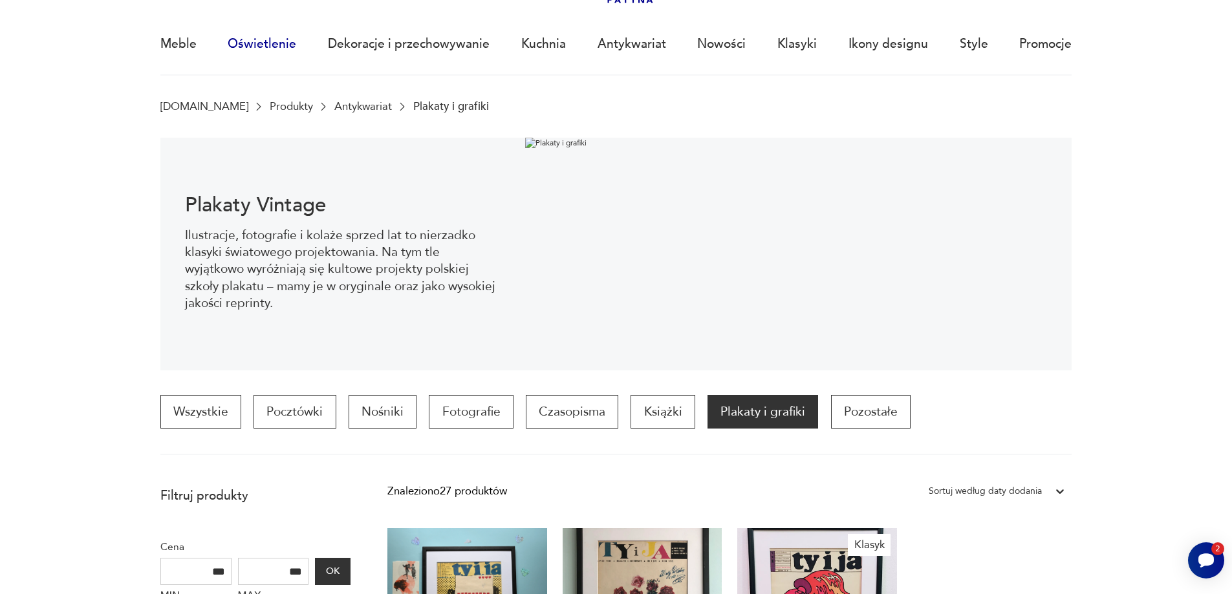
scroll to position [61, 0]
